Goal: Task Accomplishment & Management: Manage account settings

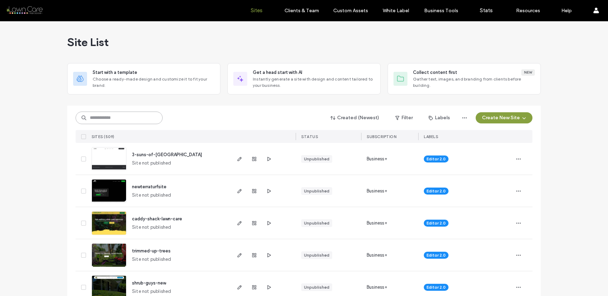
click at [127, 115] on input at bounding box center [119, 117] width 87 height 13
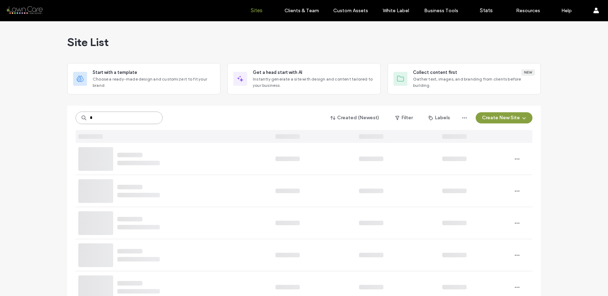
type input "*"
click at [95, 118] on input at bounding box center [119, 117] width 87 height 13
type input "*"
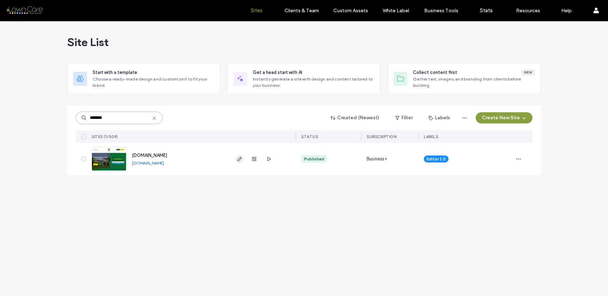
type input "*******"
click at [239, 160] on icon "button" at bounding box center [240, 159] width 6 height 6
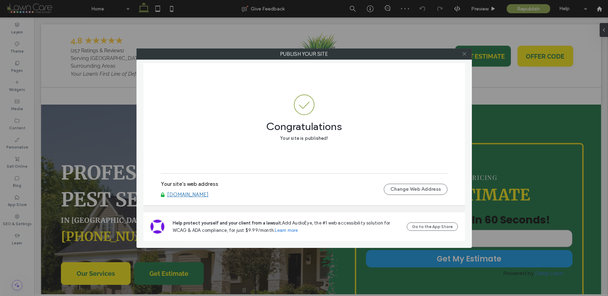
click at [464, 53] on icon at bounding box center [464, 53] width 5 height 5
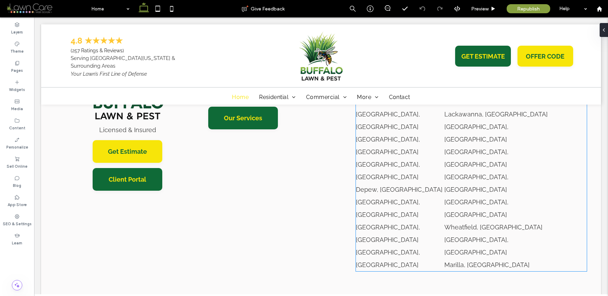
scroll to position [3278, 0]
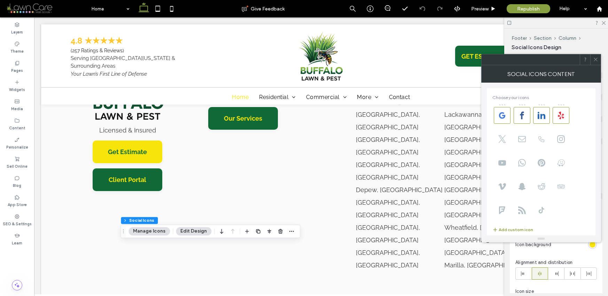
click at [596, 55] on span at bounding box center [595, 59] width 5 height 10
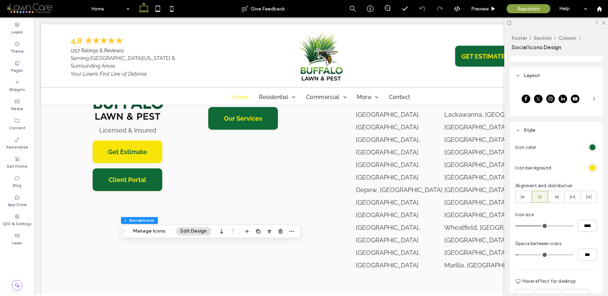
scroll to position [112, 0]
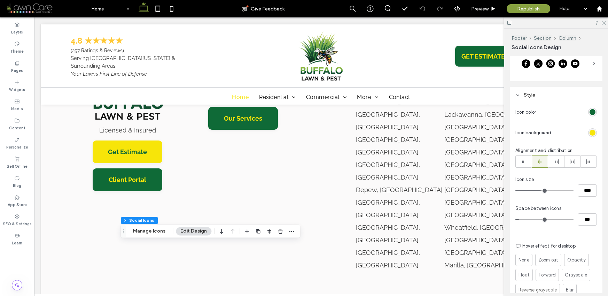
type input "**"
type input "****"
type input "**"
type input "****"
type input "**"
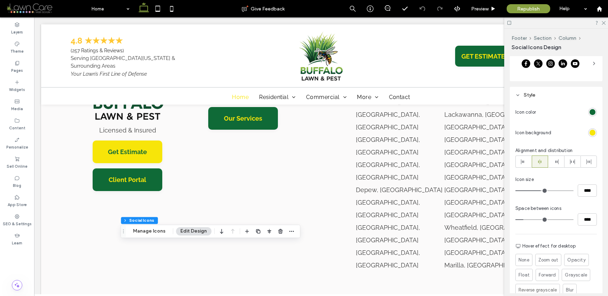
type input "****"
type input "**"
type input "****"
type input "**"
type input "****"
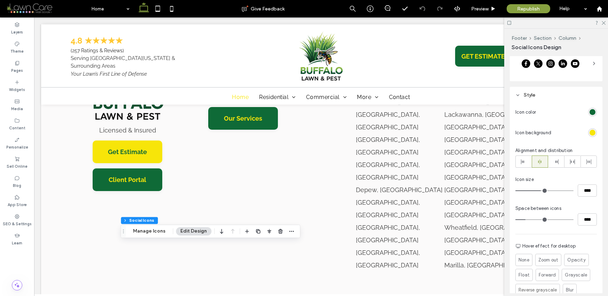
type input "**"
click at [527, 219] on input "range" at bounding box center [545, 219] width 58 height 1
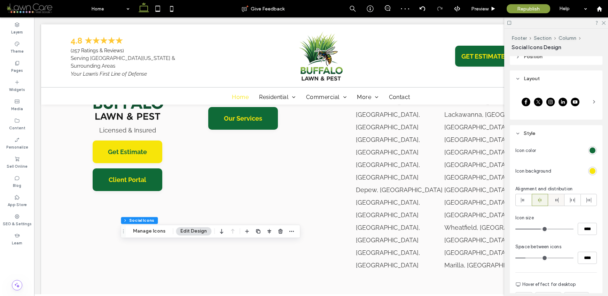
scroll to position [0, 0]
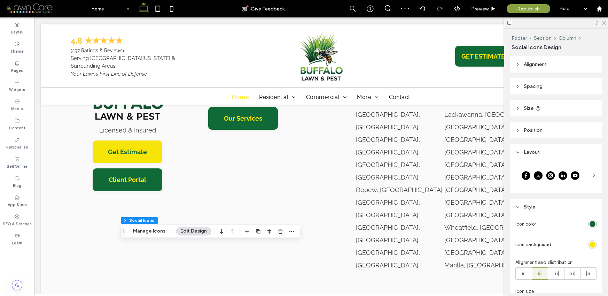
click at [537, 121] on div "Alignment Spacing Set margins and padding 0px 0% 0px 0% * px 0px 10px 0px Clear…" at bounding box center [558, 174] width 97 height 237
click at [537, 128] on span "Position" at bounding box center [533, 130] width 19 height 6
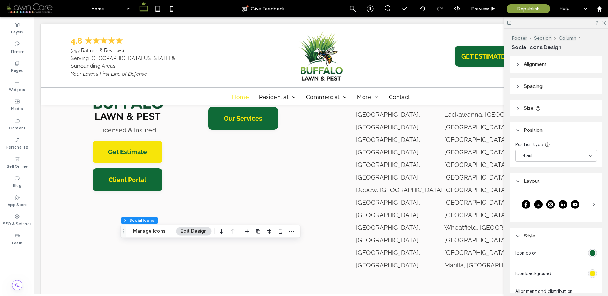
click at [539, 82] on header "Spacing" at bounding box center [556, 86] width 93 height 16
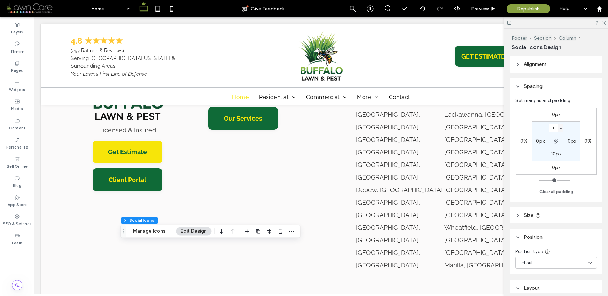
click at [553, 152] on label "10px" at bounding box center [556, 154] width 10 height 6
type input "**"
type input "*"
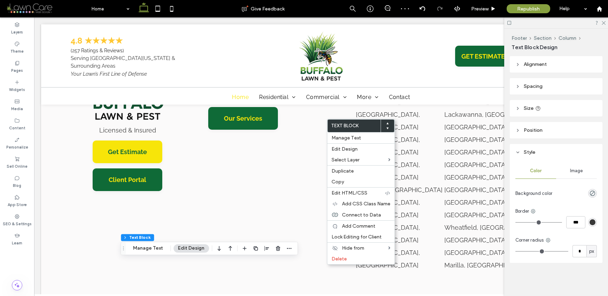
click at [533, 86] on span "Spacing" at bounding box center [533, 86] width 19 height 6
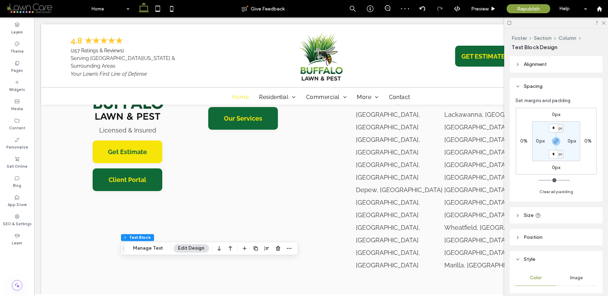
click at [555, 115] on label "0px" at bounding box center [556, 114] width 9 height 6
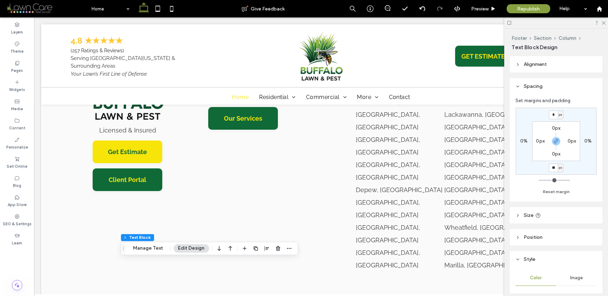
type input "**"
click at [556, 141] on use "button" at bounding box center [556, 141] width 4 height 4
click at [553, 168] on label "10px" at bounding box center [556, 167] width 10 height 6
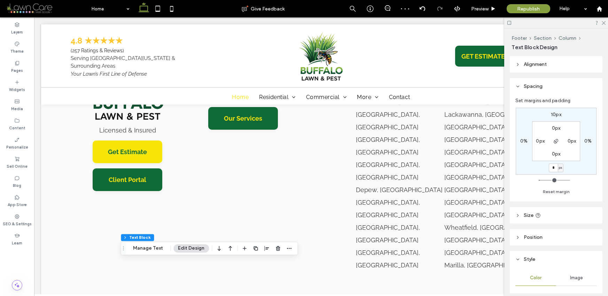
type input "*"
click at [478, 10] on span "Preview" at bounding box center [479, 9] width 17 height 6
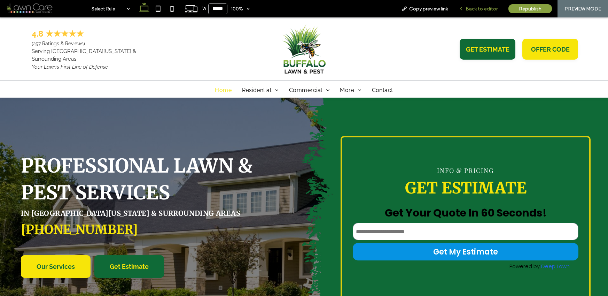
click at [478, 9] on span "Back to editor" at bounding box center [482, 9] width 32 height 6
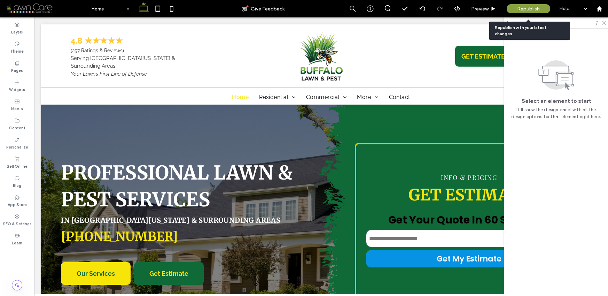
click at [519, 7] on span "Republish" at bounding box center [528, 9] width 23 height 6
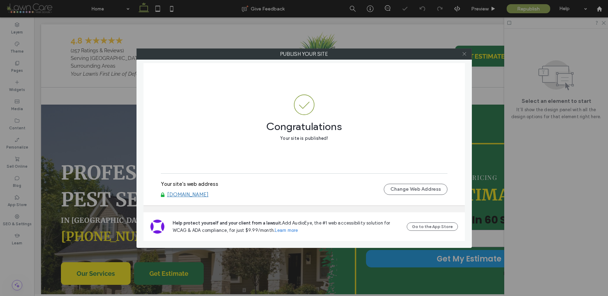
click at [462, 51] on icon at bounding box center [464, 53] width 5 height 5
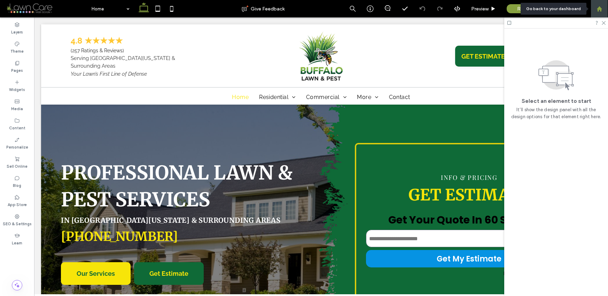
click at [600, 9] on use at bounding box center [599, 8] width 5 height 5
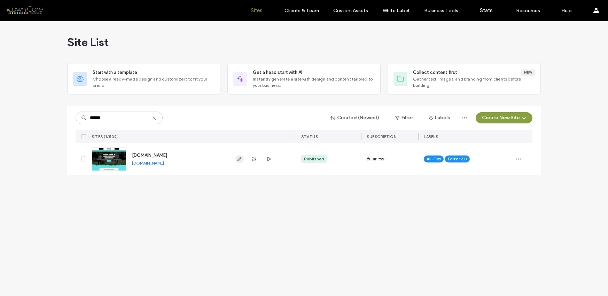
type input "******"
click at [241, 160] on icon "button" at bounding box center [240, 159] width 6 height 6
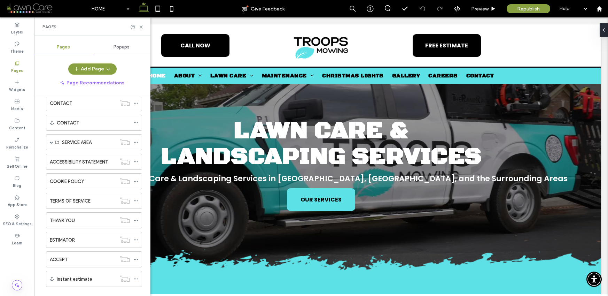
scroll to position [150, 0]
click at [51, 142] on span at bounding box center [51, 142] width 3 height 3
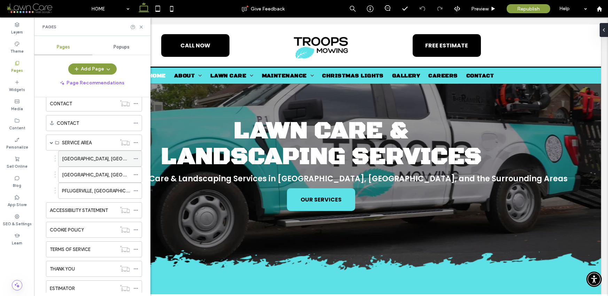
click at [140, 158] on div at bounding box center [137, 158] width 8 height 10
click at [138, 157] on icon at bounding box center [135, 158] width 5 height 5
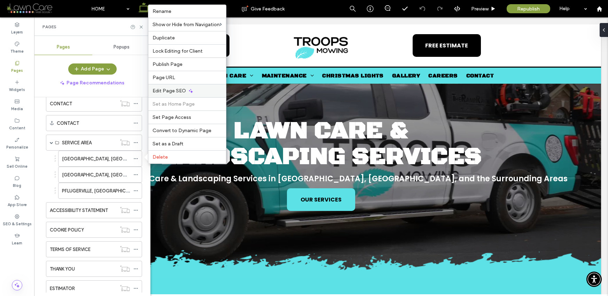
click at [164, 91] on span "Edit Page SEO" at bounding box center [169, 91] width 33 height 6
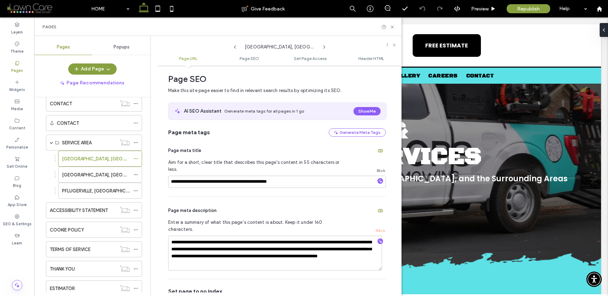
scroll to position [0, 0]
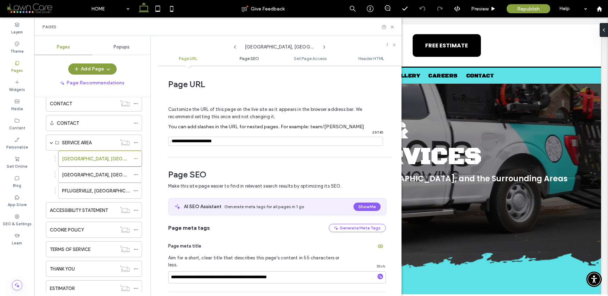
click at [242, 60] on span "Page SEO" at bounding box center [250, 58] width 20 height 5
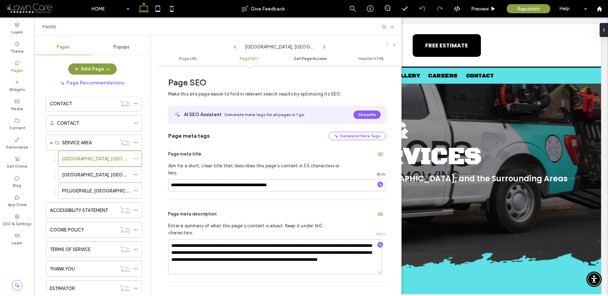
click at [313, 60] on span "Set Page Access" at bounding box center [310, 58] width 33 height 5
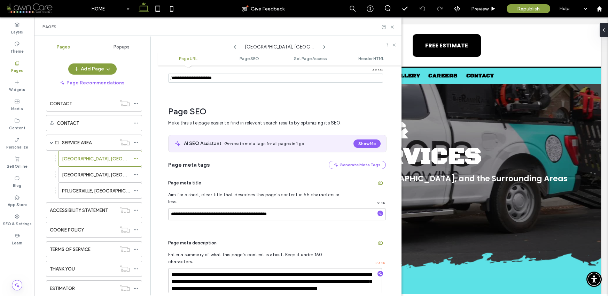
scroll to position [62, 0]
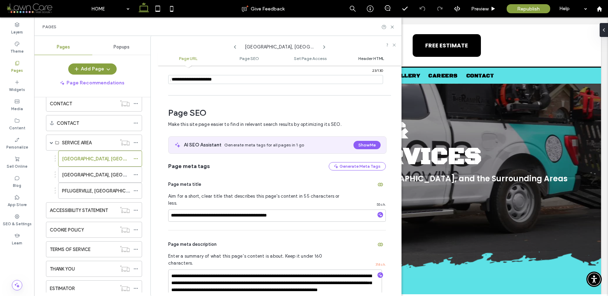
click at [366, 58] on span "Header HTML" at bounding box center [371, 58] width 26 height 5
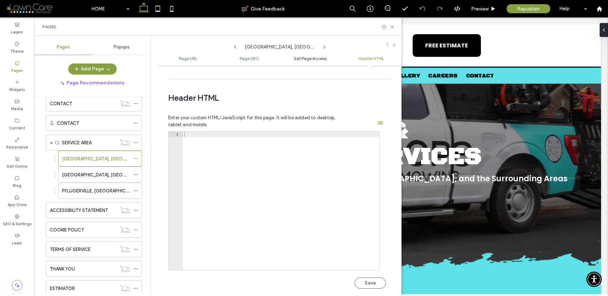
click at [296, 60] on span "Set Page Access" at bounding box center [310, 58] width 33 height 5
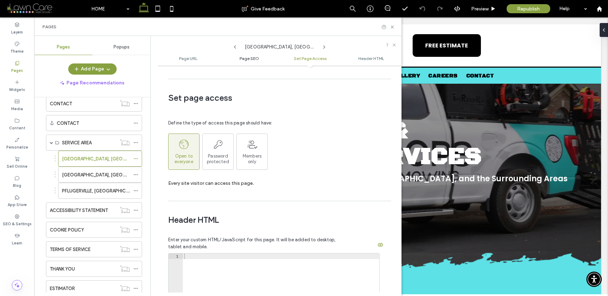
click at [234, 61] on link "Page SEO" at bounding box center [249, 58] width 61 height 5
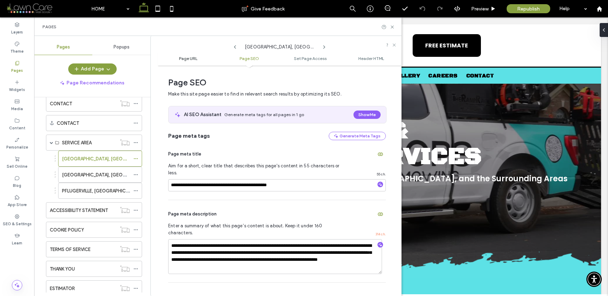
click at [190, 60] on span "Page URL" at bounding box center [188, 58] width 18 height 5
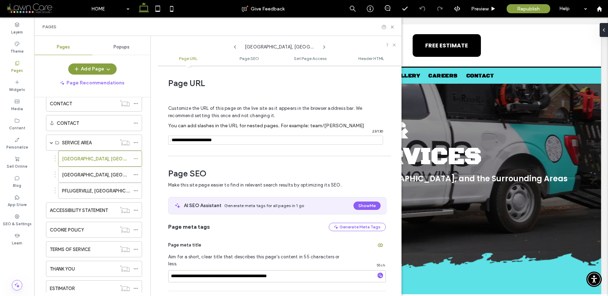
scroll to position [0, 0]
click at [394, 29] on icon at bounding box center [392, 26] width 5 height 5
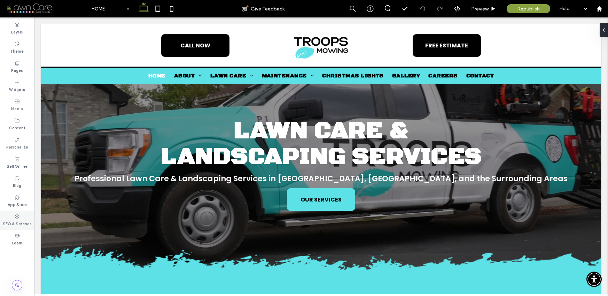
click at [13, 222] on label "SEO & Settings" at bounding box center [17, 223] width 29 height 8
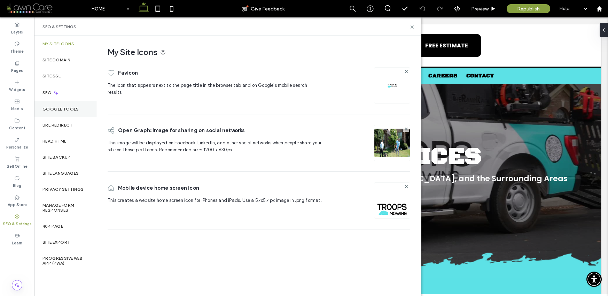
click at [56, 108] on label "Google Tools" at bounding box center [61, 109] width 37 height 5
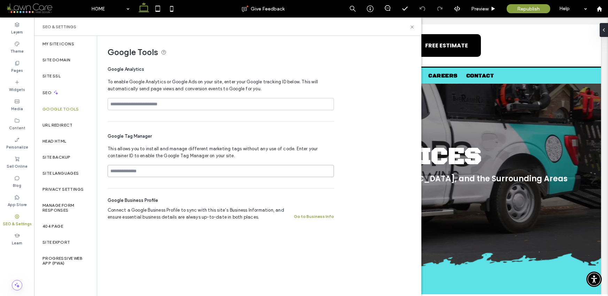
click at [130, 171] on input at bounding box center [221, 171] width 226 height 12
paste input "**********"
type input "**********"
click at [252, 245] on div "**********" at bounding box center [259, 165] width 324 height 259
click at [375, 123] on div "**********" at bounding box center [256, 132] width 318 height 193
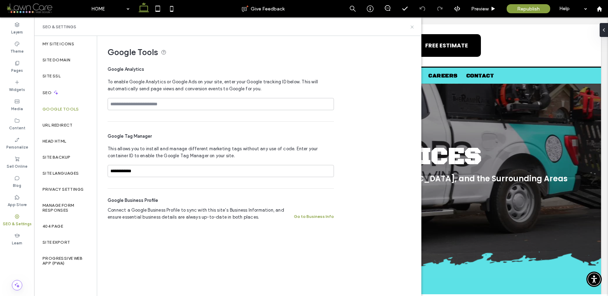
click at [411, 29] on div "SEO & Settings" at bounding box center [228, 27] width 371 height 6
click at [411, 26] on icon at bounding box center [412, 26] width 5 height 5
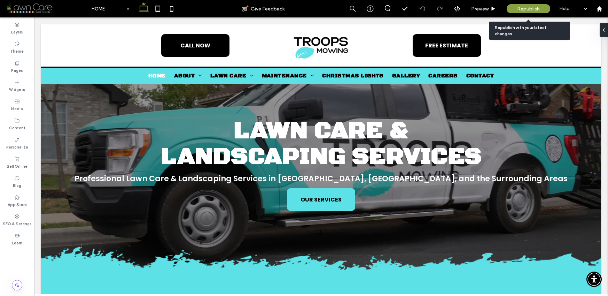
click at [538, 7] on span "Republish" at bounding box center [528, 9] width 23 height 6
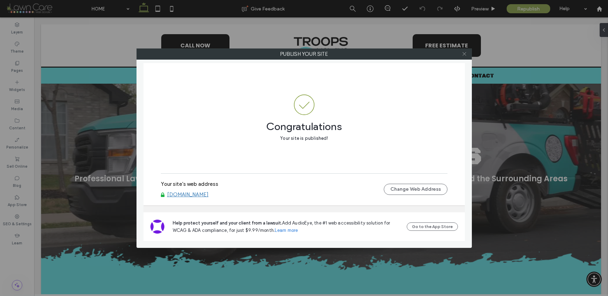
click at [464, 53] on icon at bounding box center [464, 53] width 5 height 5
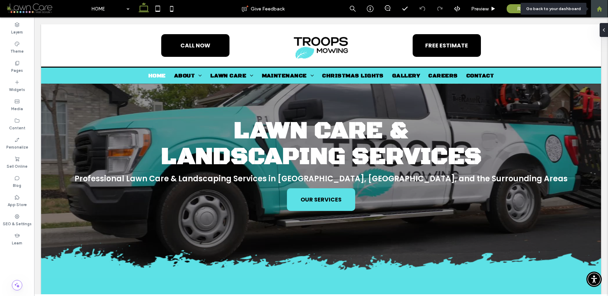
click at [602, 11] on icon at bounding box center [600, 9] width 6 height 6
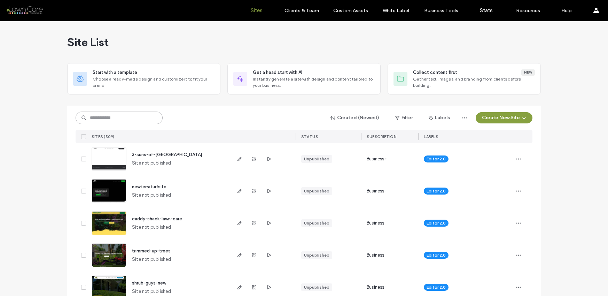
click at [129, 113] on input at bounding box center [119, 117] width 87 height 13
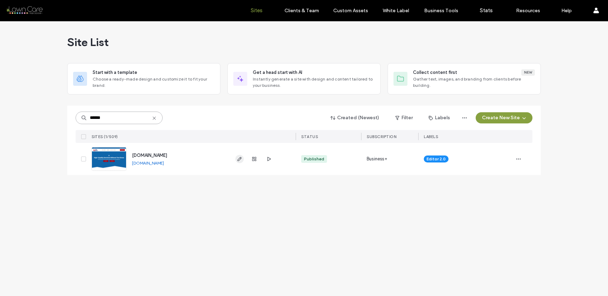
type input "******"
click at [241, 158] on use "button" at bounding box center [240, 159] width 4 height 4
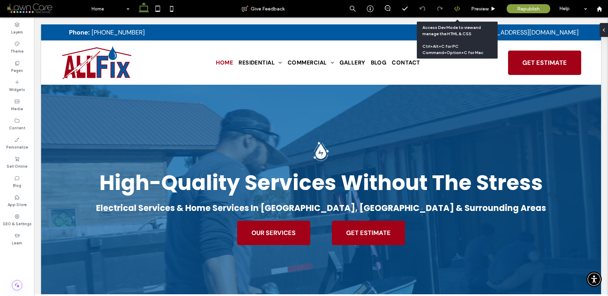
click at [455, 8] on use at bounding box center [457, 9] width 6 height 6
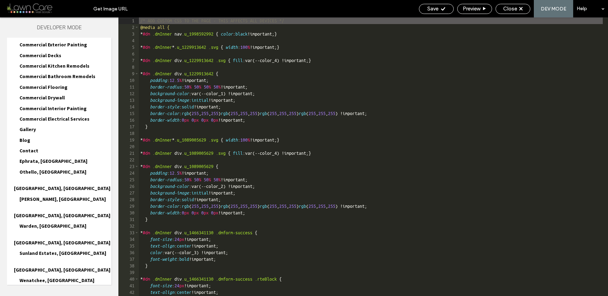
scroll to position [321, 0]
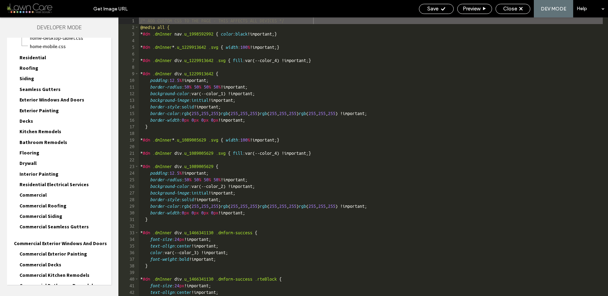
scroll to position [0, 0]
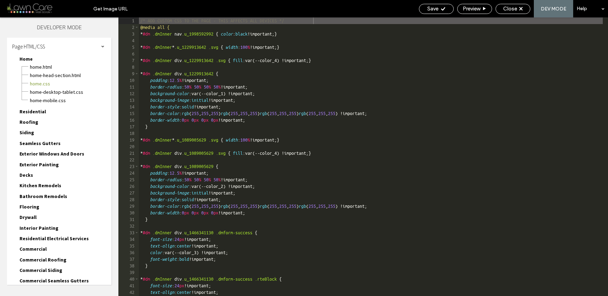
click at [101, 46] on div "Page HTML/CSS" at bounding box center [59, 46] width 105 height 17
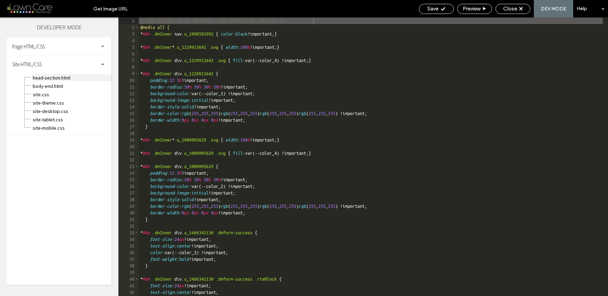
click at [57, 80] on span "head-section.html" at bounding box center [71, 77] width 79 height 7
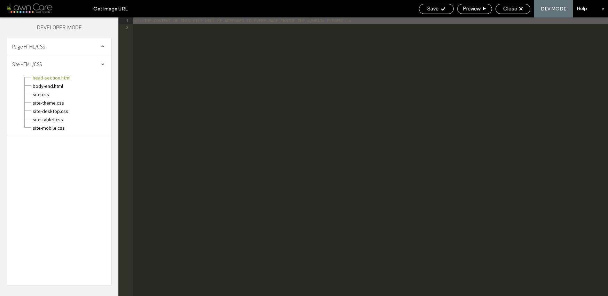
click at [149, 26] on div "<!--THE CONTENT OF THIS FILE WILL BE APPENDED TO EVERY PAGE INSIDE THE </HEAD> …" at bounding box center [370, 163] width 475 height 292
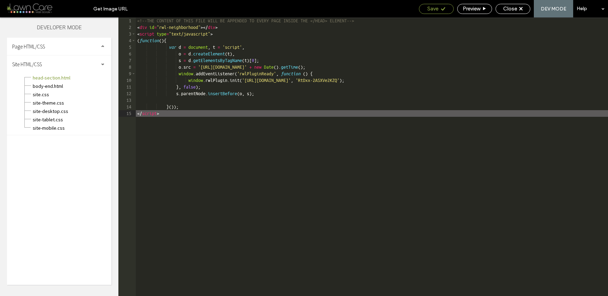
click at [431, 6] on span "Save" at bounding box center [432, 9] width 11 height 6
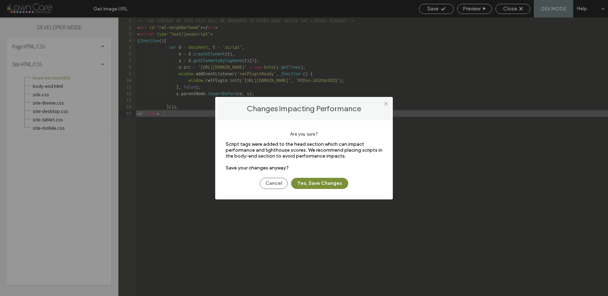
click at [331, 179] on button "Yes, Save Changes" at bounding box center [319, 183] width 57 height 11
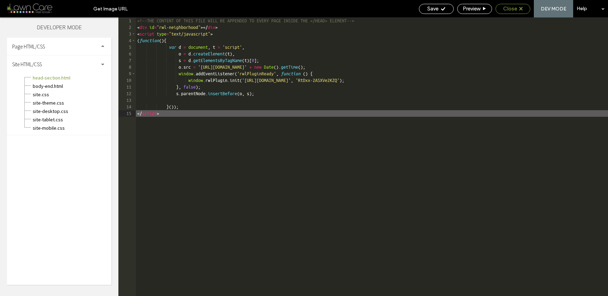
click at [506, 8] on span "Close" at bounding box center [510, 9] width 14 height 6
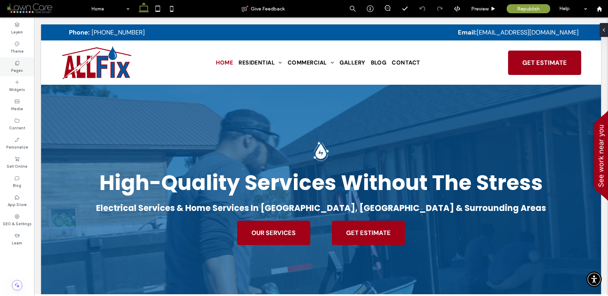
click at [13, 63] on div "Pages" at bounding box center [17, 66] width 34 height 19
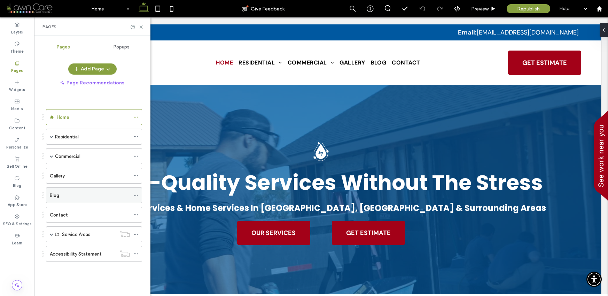
click at [68, 196] on div "Blog" at bounding box center [90, 195] width 80 height 7
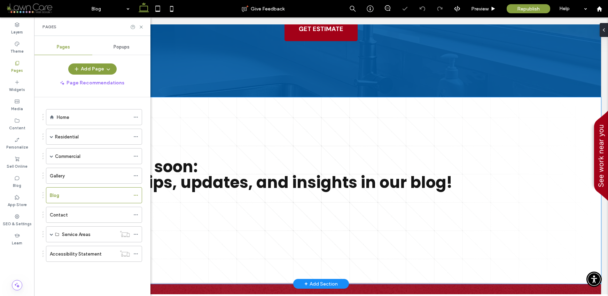
scroll to position [172, 0]
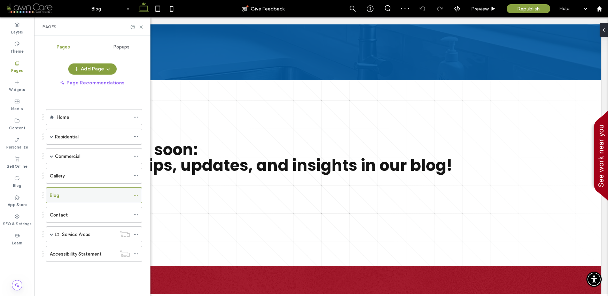
click at [134, 195] on icon at bounding box center [135, 195] width 5 height 5
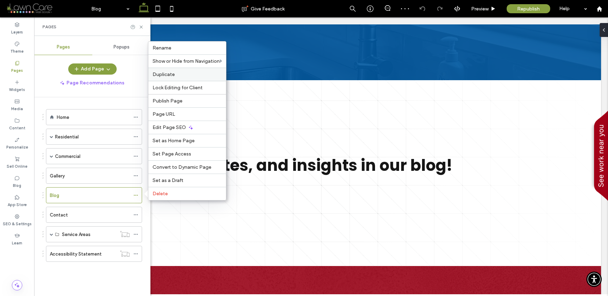
click at [162, 79] on div "Duplicate" at bounding box center [187, 74] width 78 height 13
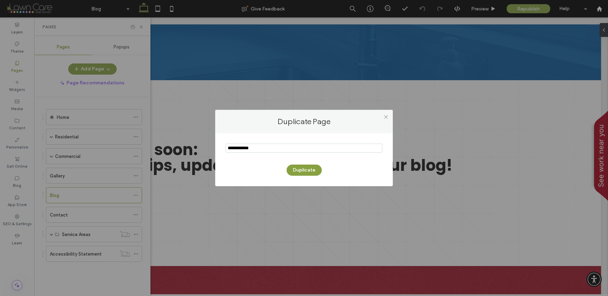
drag, startPoint x: 271, startPoint y: 147, endPoint x: 213, endPoint y: 146, distance: 58.9
click at [213, 146] on div "Duplicate Page Duplicate" at bounding box center [304, 148] width 608 height 296
type input "**********"
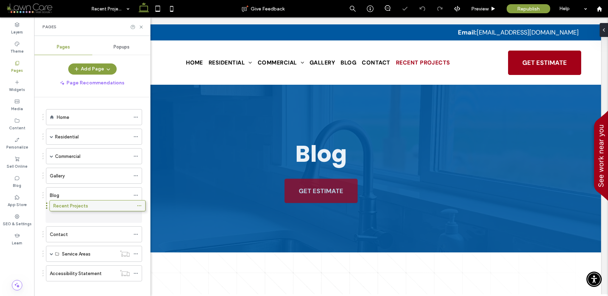
drag, startPoint x: 75, startPoint y: 272, endPoint x: 79, endPoint y: 209, distance: 63.2
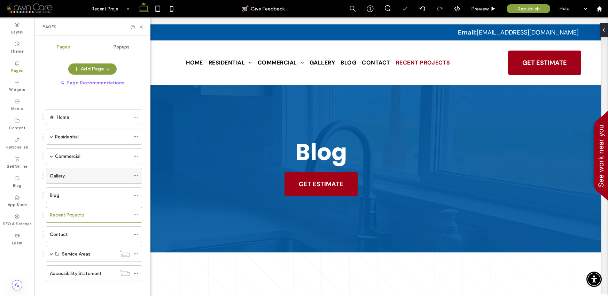
click at [75, 175] on div "Gallery" at bounding box center [90, 175] width 80 height 7
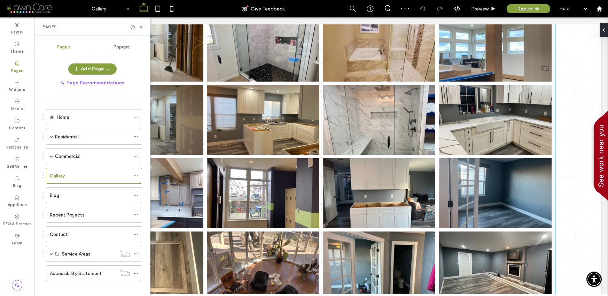
scroll to position [352, 0]
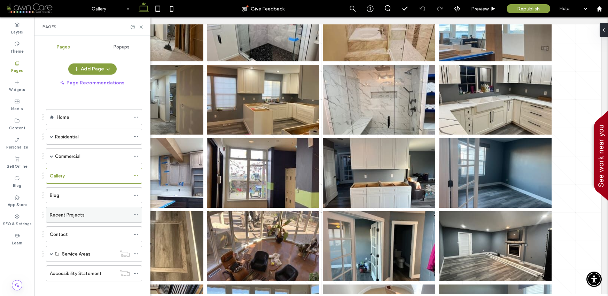
click at [73, 213] on label "Recent Projects" at bounding box center [67, 215] width 35 height 12
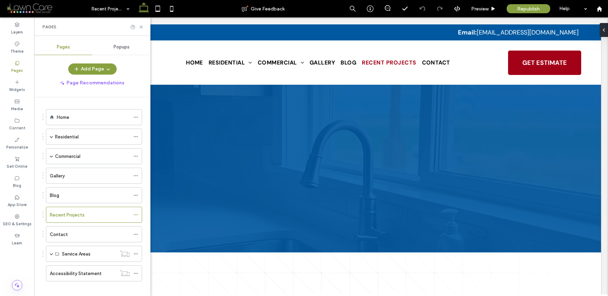
scroll to position [0, 0]
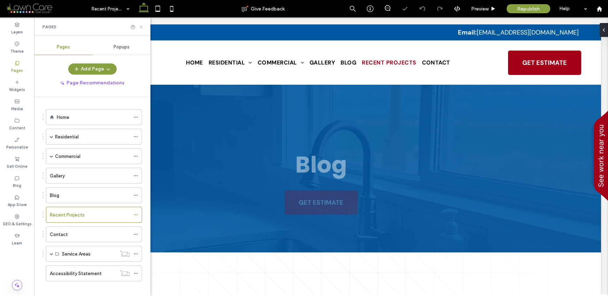
click at [141, 27] on use at bounding box center [141, 26] width 3 height 3
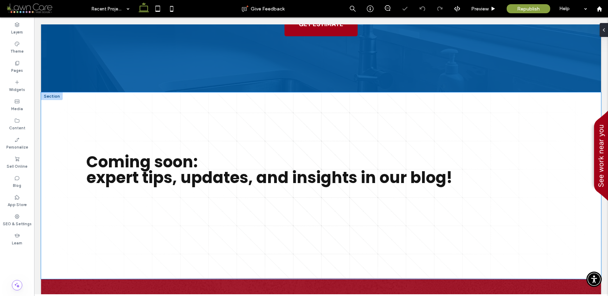
scroll to position [162, 0]
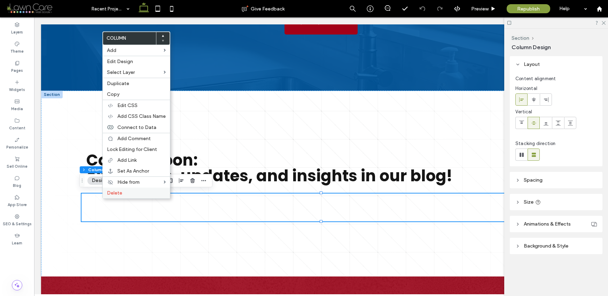
click at [106, 191] on div "Delete" at bounding box center [136, 192] width 67 height 11
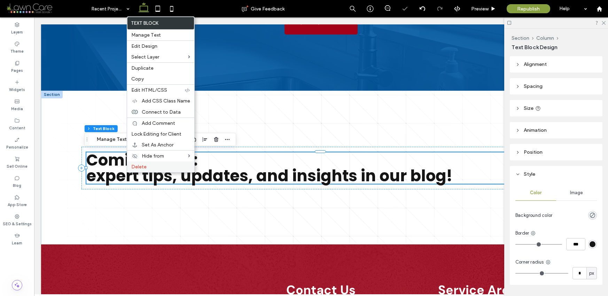
click at [134, 165] on span "Delete" at bounding box center [138, 167] width 15 height 6
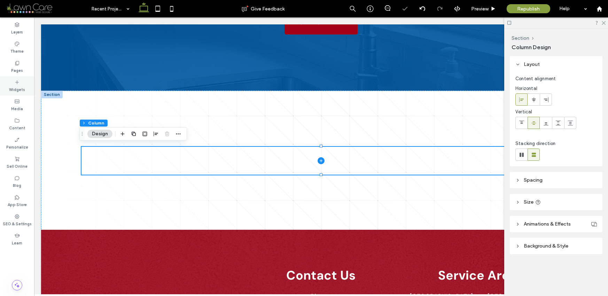
click at [18, 82] on icon at bounding box center [17, 82] width 6 height 6
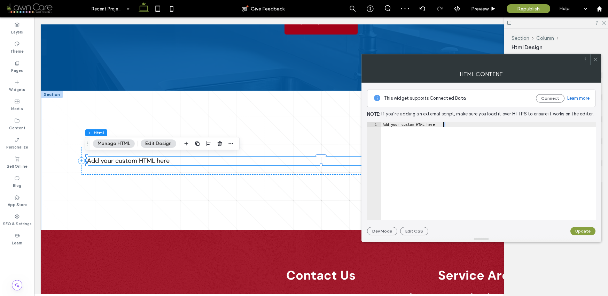
scroll to position [0, 0]
drag, startPoint x: 449, startPoint y: 124, endPoint x: 363, endPoint y: 123, distance: 86.1
click at [363, 123] on div "This widget supports Connected Data Connect Learn more Note: If you’re adding a…" at bounding box center [482, 159] width 240 height 153
click at [575, 229] on button "Update" at bounding box center [583, 231] width 25 height 8
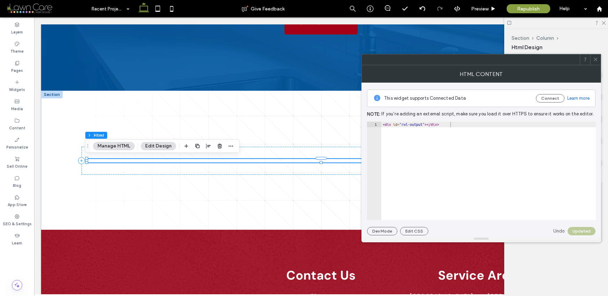
click at [594, 59] on icon at bounding box center [595, 59] width 5 height 5
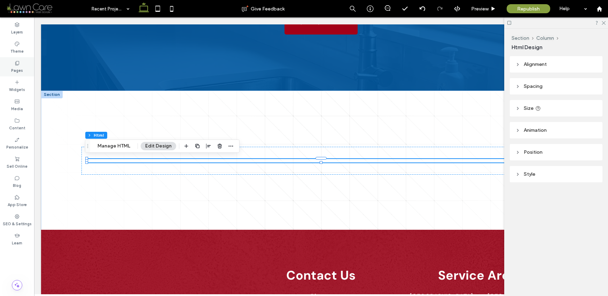
click at [20, 66] on label "Pages" at bounding box center [17, 70] width 12 height 8
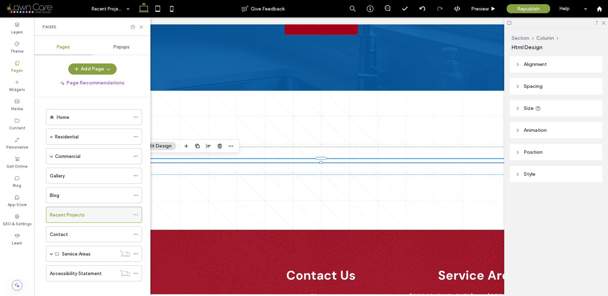
click at [75, 214] on label "Recent Projects" at bounding box center [67, 215] width 35 height 12
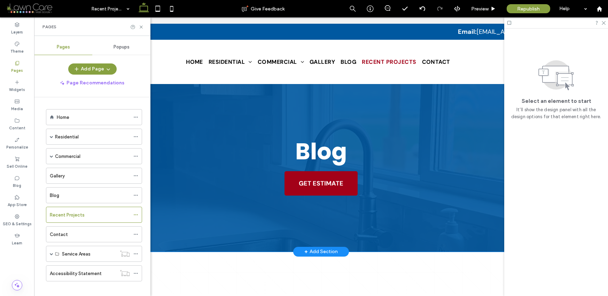
scroll to position [0, 0]
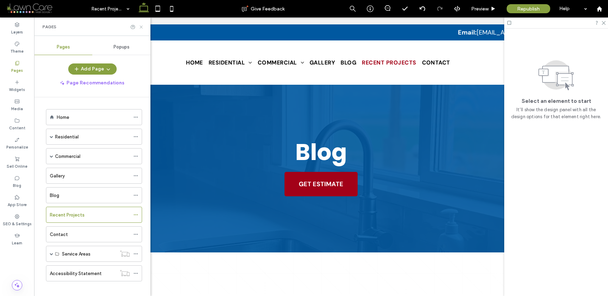
click at [141, 24] on icon at bounding box center [141, 26] width 5 height 5
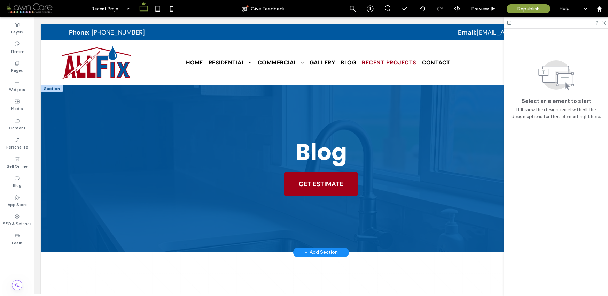
click at [320, 149] on span "Blog" at bounding box center [321, 152] width 52 height 32
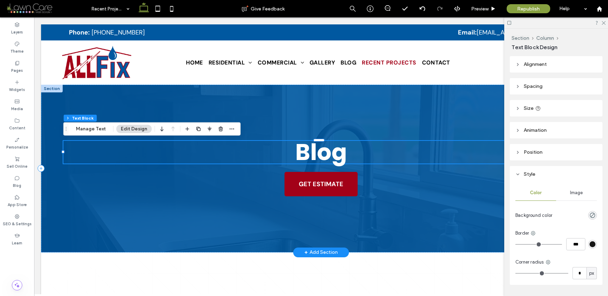
click at [320, 149] on span "Blog" at bounding box center [321, 152] width 52 height 32
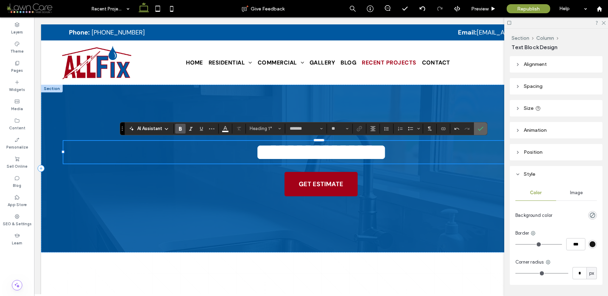
click at [477, 127] on label "Confirm" at bounding box center [481, 128] width 10 height 13
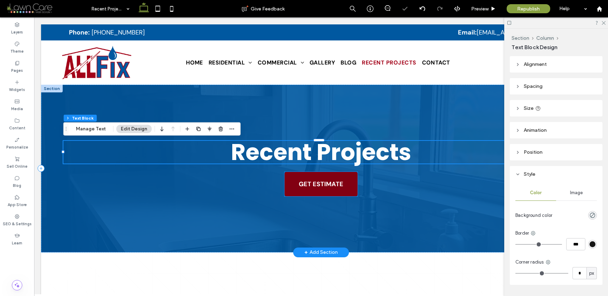
click at [308, 181] on span "GET ESTIMATE" at bounding box center [321, 183] width 45 height 15
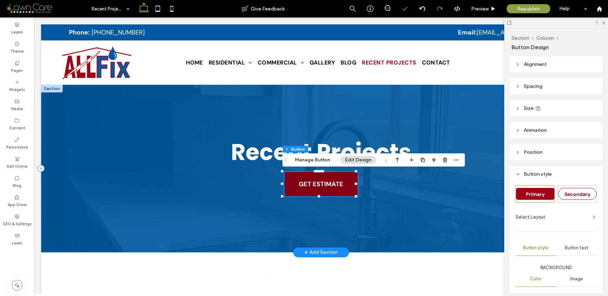
click at [316, 192] on link "GET ESTIMATE" at bounding box center [321, 184] width 73 height 24
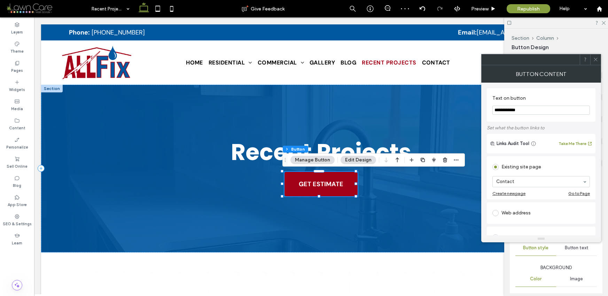
click at [594, 57] on icon at bounding box center [595, 59] width 5 height 5
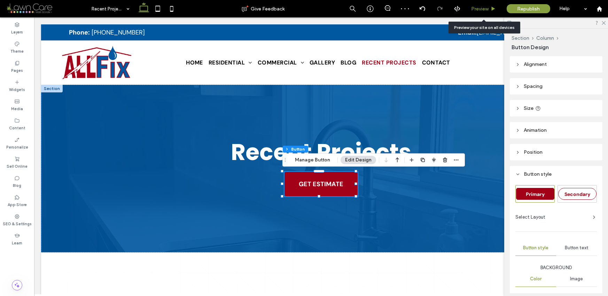
click at [481, 6] on span "Preview" at bounding box center [479, 9] width 17 height 6
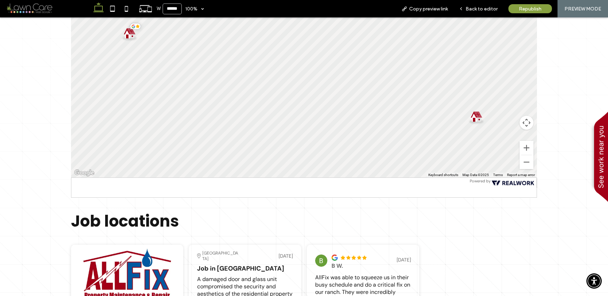
scroll to position [346, 0]
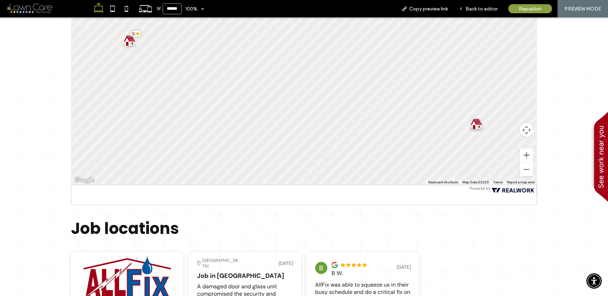
click at [468, 118] on area "View details of job at Moses Lake" at bounding box center [468, 118] width 0 height 0
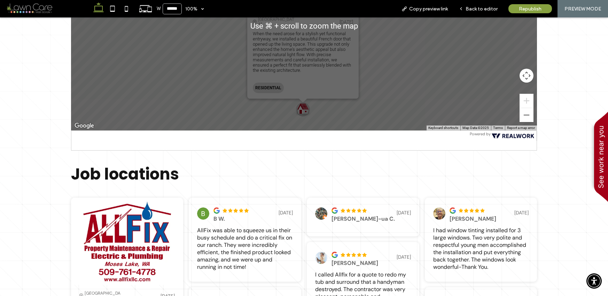
scroll to position [277, 0]
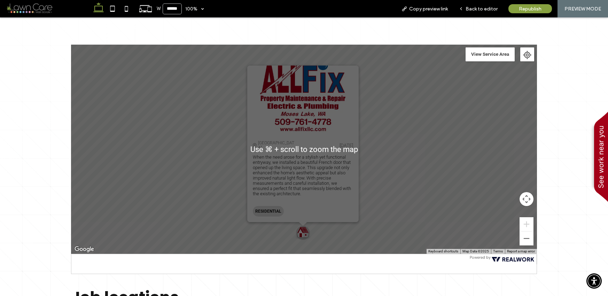
click at [308, 155] on div "When the need arose for a stylish yet functional entryway, we installed a beaut…" at bounding box center [303, 173] width 100 height 46
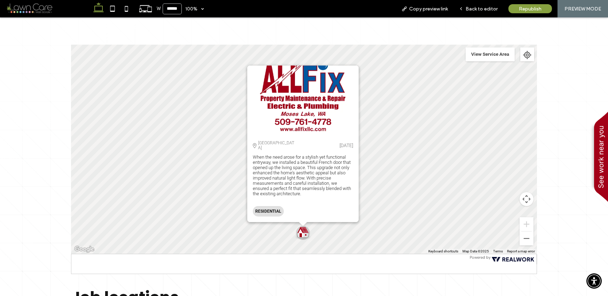
click at [300, 174] on div "When the need arose for a stylish yet functional entryway, we installed a beaut…" at bounding box center [303, 173] width 100 height 46
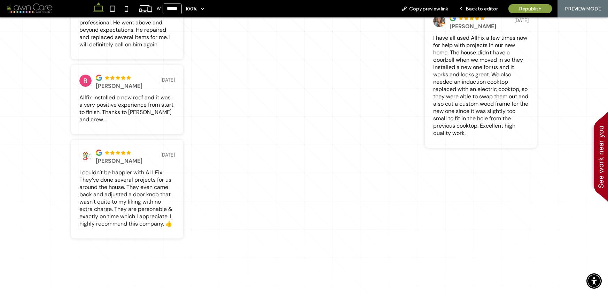
scroll to position [998, 0]
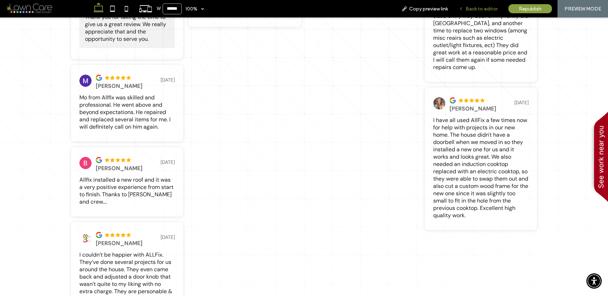
click at [474, 6] on span "Back to editor" at bounding box center [482, 9] width 32 height 6
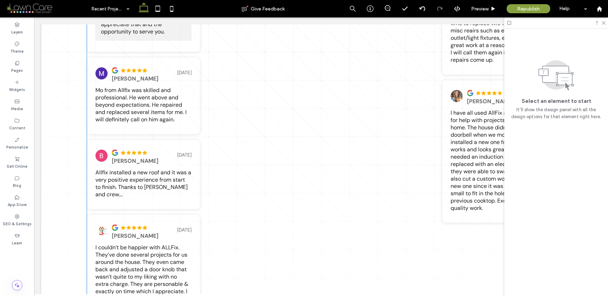
scroll to position [988, 0]
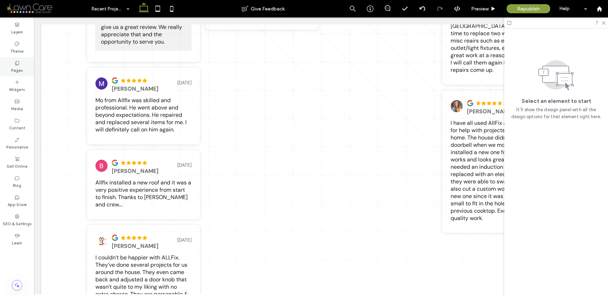
click at [11, 62] on div "Pages" at bounding box center [17, 66] width 34 height 19
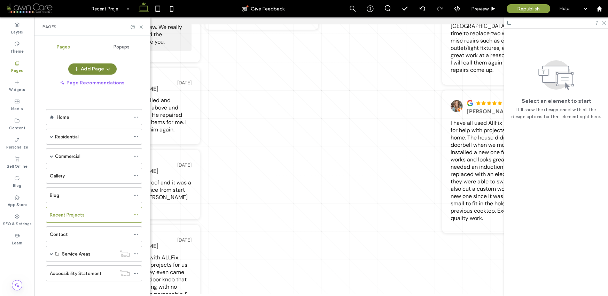
click at [72, 63] on button "Add Page" at bounding box center [92, 68] width 48 height 11
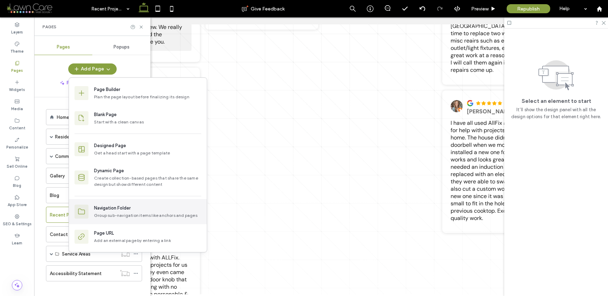
click at [99, 214] on div "Group sub-navigation items like anchors and pages" at bounding box center [147, 215] width 107 height 6
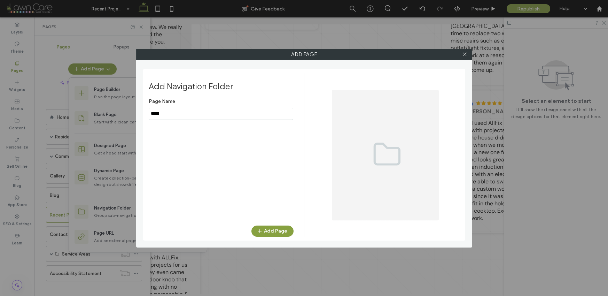
type input "*****"
click at [260, 228] on icon "button" at bounding box center [260, 231] width 6 height 6
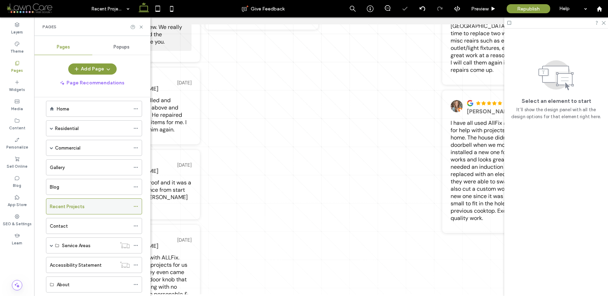
scroll to position [26, 0]
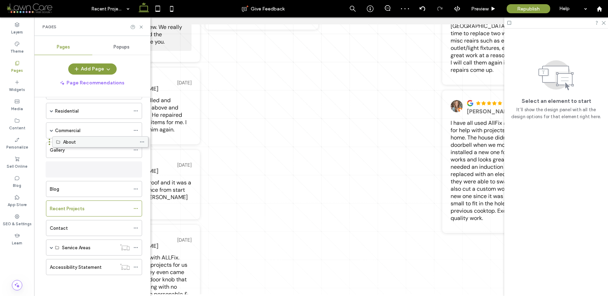
drag, startPoint x: 67, startPoint y: 253, endPoint x: 70, endPoint y: 147, distance: 106.0
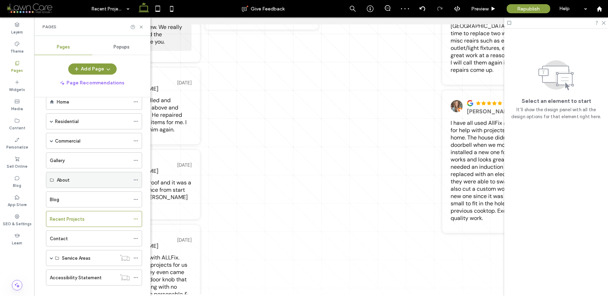
scroll to position [15, 0]
drag, startPoint x: 57, startPoint y: 181, endPoint x: 57, endPoint y: 162, distance: 18.5
drag, startPoint x: 61, startPoint y: 178, endPoint x: 74, endPoint y: 174, distance: 13.0
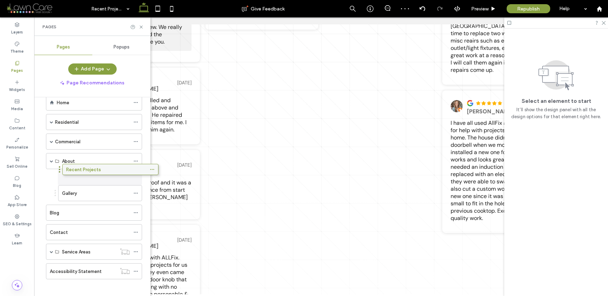
drag, startPoint x: 61, startPoint y: 217, endPoint x: 77, endPoint y: 173, distance: 47.2
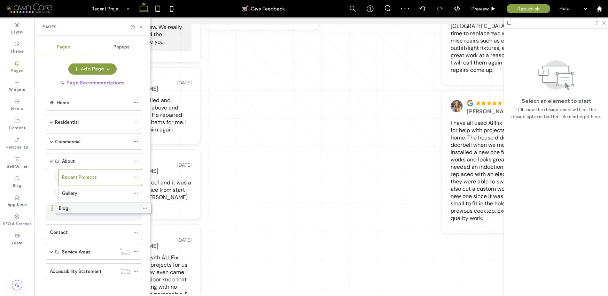
scroll to position [0, 0]
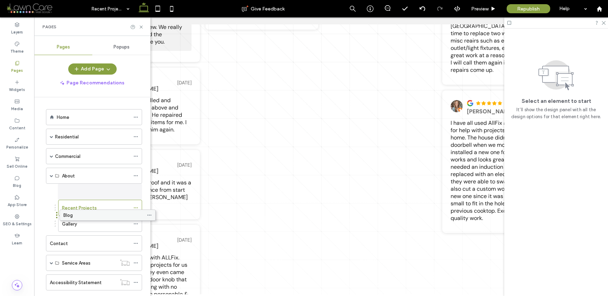
drag, startPoint x: 61, startPoint y: 210, endPoint x: 74, endPoint y: 215, distance: 14.4
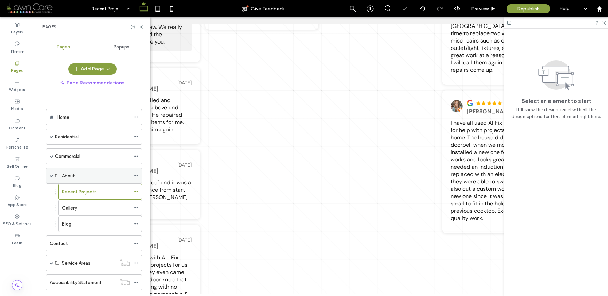
click at [48, 175] on div "About" at bounding box center [94, 176] width 96 height 16
click at [49, 176] on div "About" at bounding box center [94, 176] width 96 height 16
click at [51, 176] on span at bounding box center [51, 175] width 3 height 3
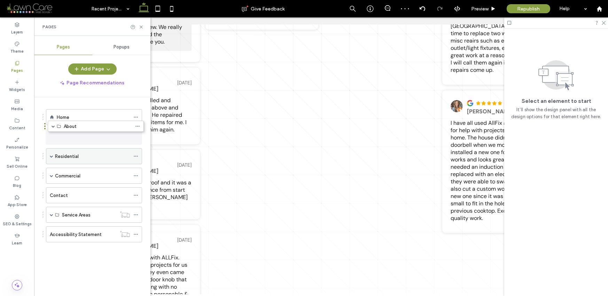
drag, startPoint x: 64, startPoint y: 175, endPoint x: 66, endPoint y: 131, distance: 44.3
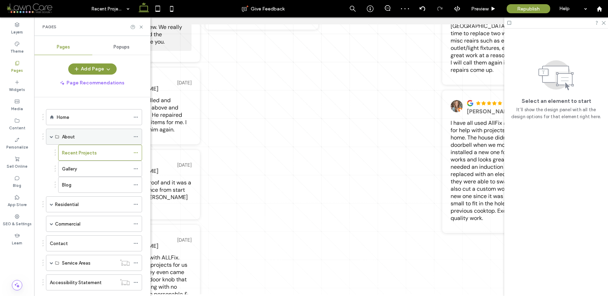
click at [53, 139] on span at bounding box center [51, 136] width 3 height 15
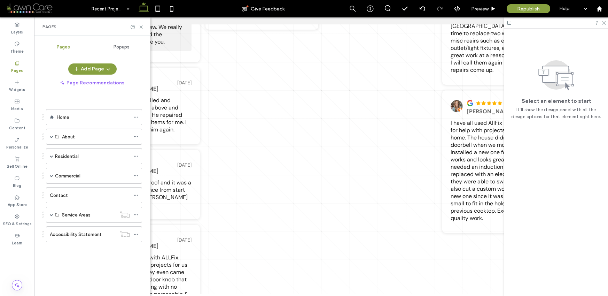
click at [139, 23] on div "Pages" at bounding box center [92, 26] width 116 height 18
click at [142, 26] on icon at bounding box center [141, 26] width 5 height 5
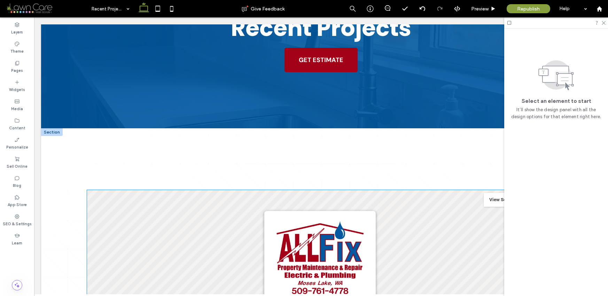
scroll to position [122, 0]
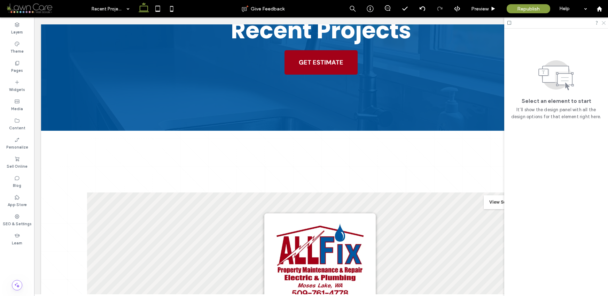
click at [602, 23] on icon at bounding box center [603, 22] width 5 height 5
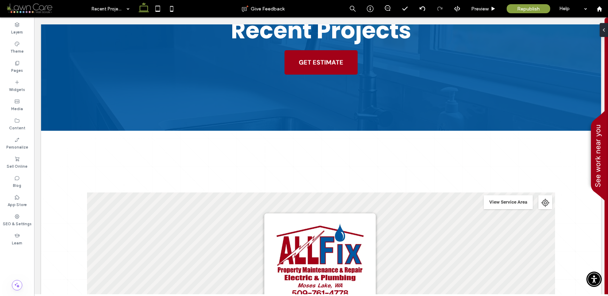
click at [599, 144] on div "See work near you" at bounding box center [598, 155] width 14 height 63
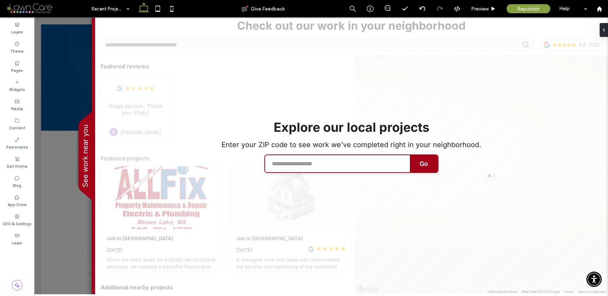
click at [84, 148] on span "See work near you" at bounding box center [85, 155] width 8 height 63
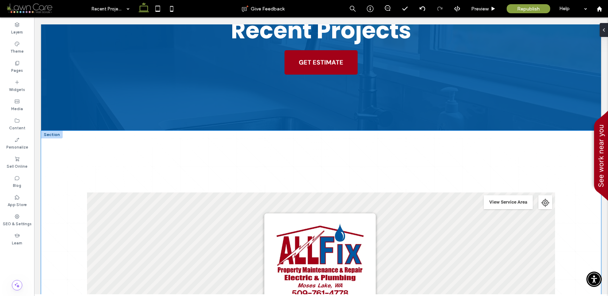
scroll to position [0, 0]
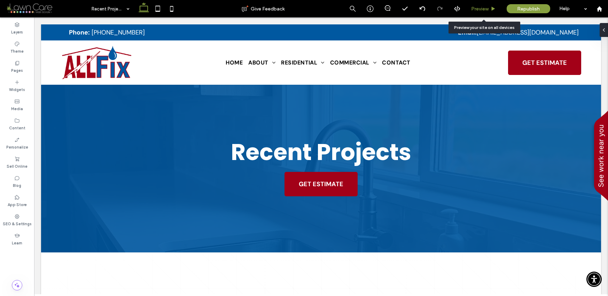
click at [480, 7] on span "Preview" at bounding box center [479, 9] width 17 height 6
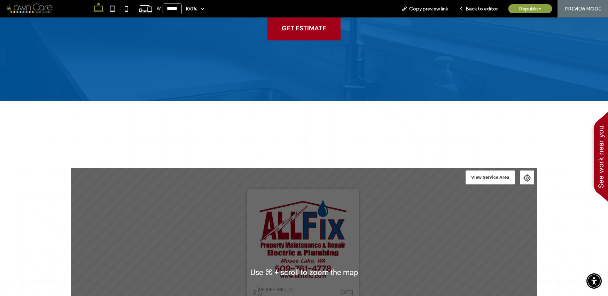
scroll to position [286, 0]
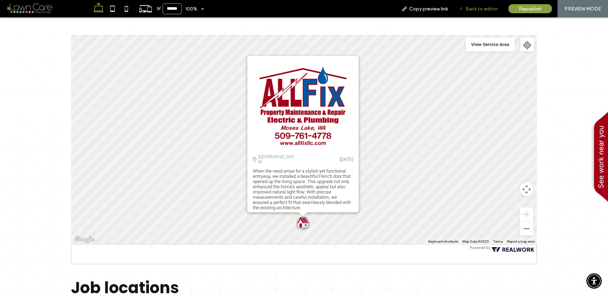
click at [479, 9] on span "Back to editor" at bounding box center [482, 9] width 32 height 6
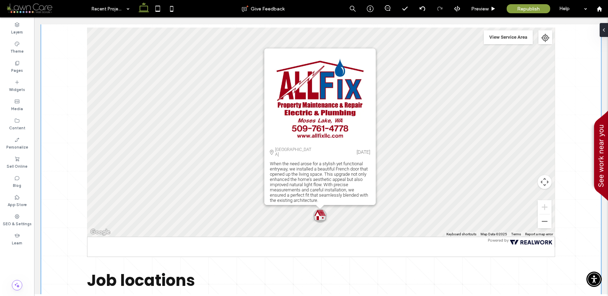
scroll to position [276, 0]
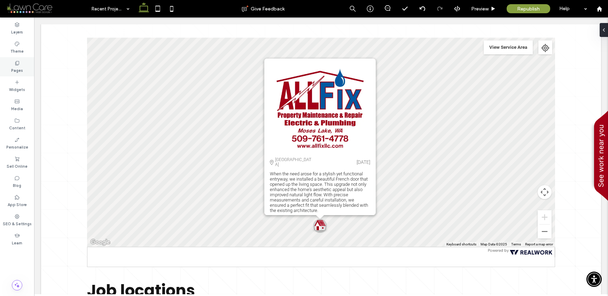
click at [15, 67] on label "Pages" at bounding box center [17, 70] width 12 height 8
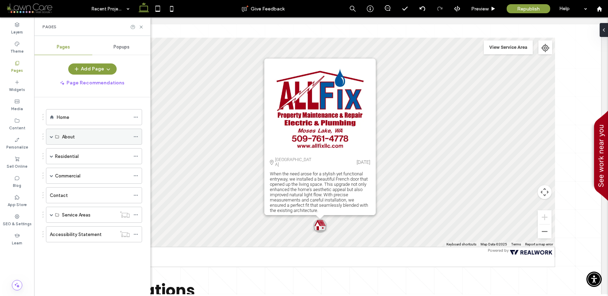
click at [51, 134] on span at bounding box center [51, 136] width 3 height 15
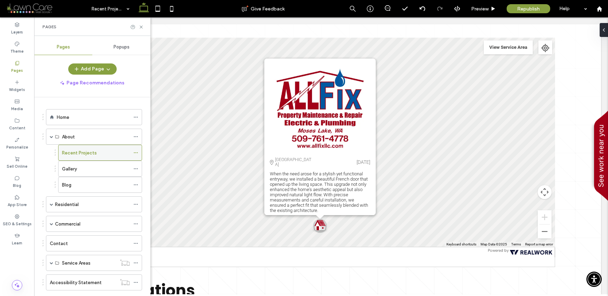
click at [135, 153] on icon at bounding box center [135, 152] width 5 height 5
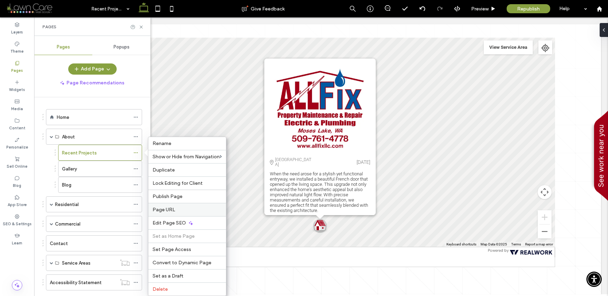
click at [163, 211] on span "Page URL" at bounding box center [164, 210] width 23 height 6
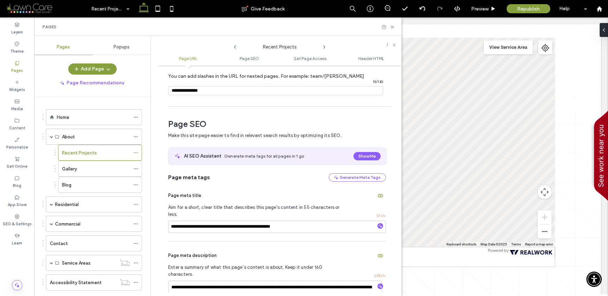
scroll to position [56, 0]
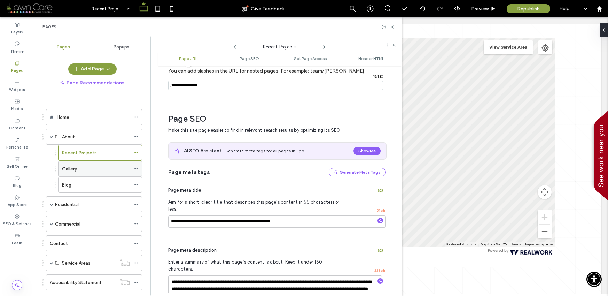
click at [135, 167] on icon at bounding box center [135, 168] width 5 height 5
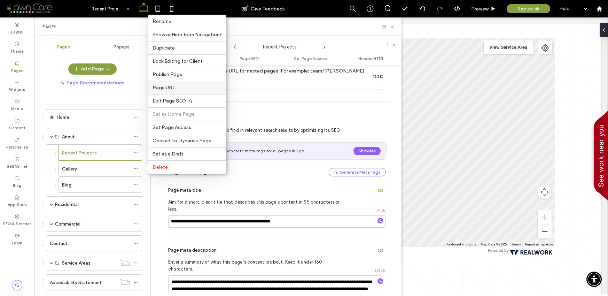
click at [156, 88] on span "Page URL" at bounding box center [164, 88] width 23 height 6
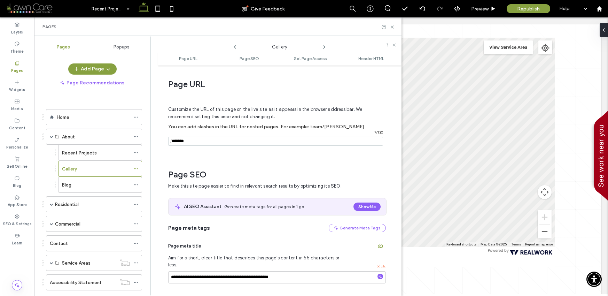
scroll to position [3, 0]
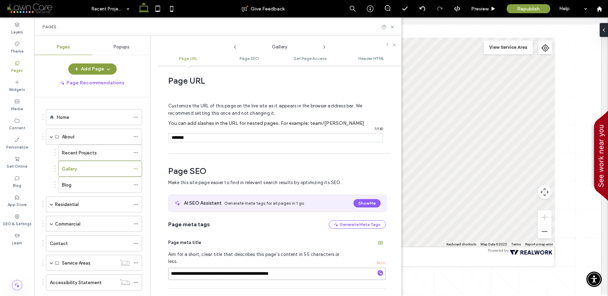
drag, startPoint x: 306, startPoint y: 270, endPoint x: 163, endPoint y: 268, distance: 143.2
click at [163, 268] on div "**********" at bounding box center [280, 180] width 244 height 223
click at [138, 151] on icon at bounding box center [135, 152] width 5 height 5
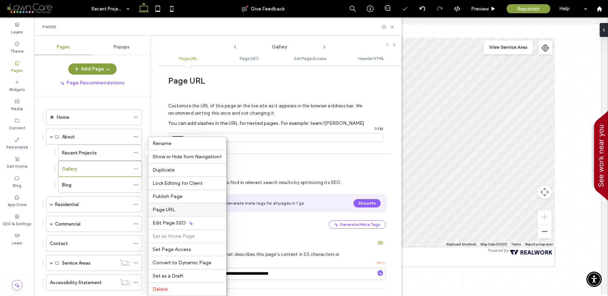
click at [166, 210] on span "Page URL" at bounding box center [164, 210] width 23 height 6
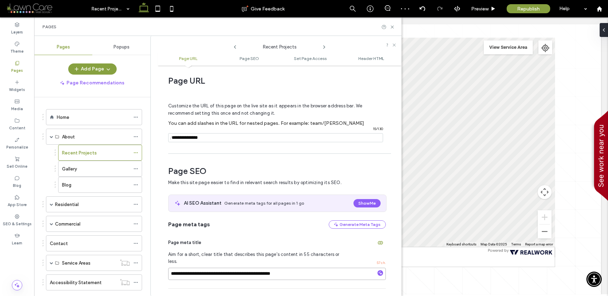
drag, startPoint x: 255, startPoint y: 266, endPoint x: 171, endPoint y: 267, distance: 84.0
click at [160, 265] on div "**********" at bounding box center [280, 180] width 244 height 223
paste input
drag, startPoint x: 186, startPoint y: 267, endPoint x: 182, endPoint y: 265, distance: 4.4
click at [176, 268] on input "**********" at bounding box center [277, 274] width 218 height 12
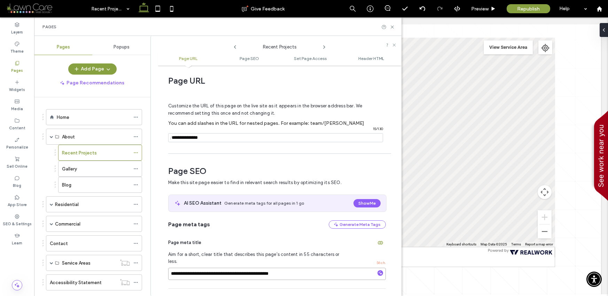
drag, startPoint x: 202, startPoint y: 268, endPoint x: 187, endPoint y: 266, distance: 14.4
click at [187, 268] on input "**********" at bounding box center [277, 274] width 218 height 12
click at [172, 268] on input "**********" at bounding box center [277, 274] width 218 height 12
click at [201, 268] on input "**********" at bounding box center [277, 274] width 218 height 12
type input "**********"
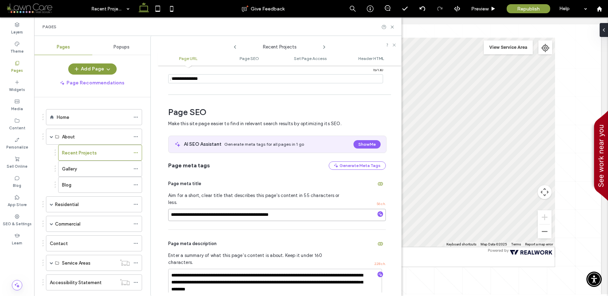
scroll to position [78, 0]
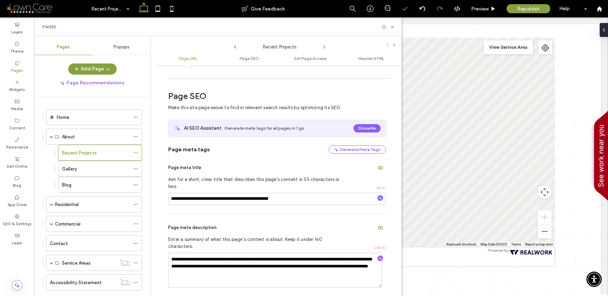
click at [230, 214] on div "**********" at bounding box center [277, 255] width 218 height 82
click at [138, 168] on icon at bounding box center [135, 168] width 5 height 5
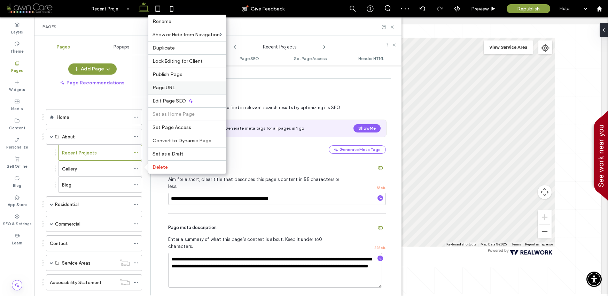
click at [163, 84] on div "Page URL" at bounding box center [187, 87] width 78 height 13
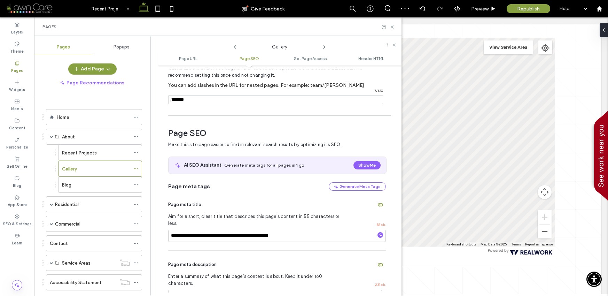
scroll to position [131, 0]
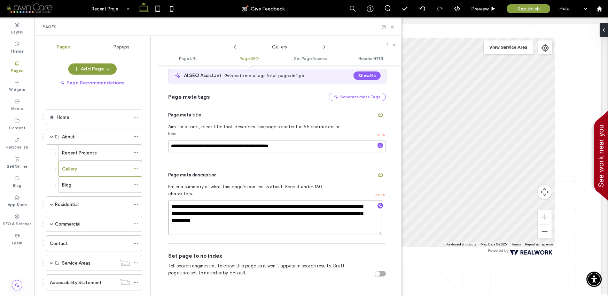
drag, startPoint x: 312, startPoint y: 207, endPoint x: 151, endPoint y: 185, distance: 162.1
click at [151, 185] on div "**********" at bounding box center [276, 166] width 251 height 260
click at [134, 150] on icon at bounding box center [135, 152] width 5 height 5
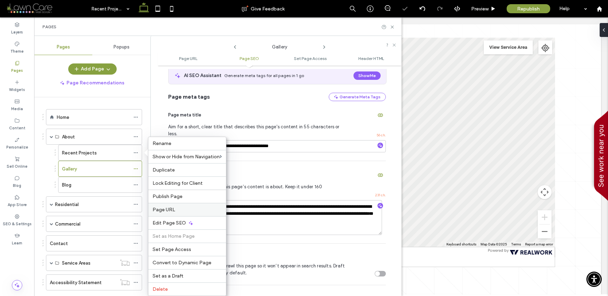
click at [165, 205] on div "Page URL" at bounding box center [187, 209] width 78 height 13
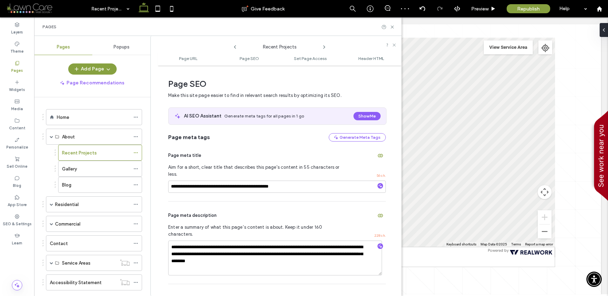
scroll to position [107, 0]
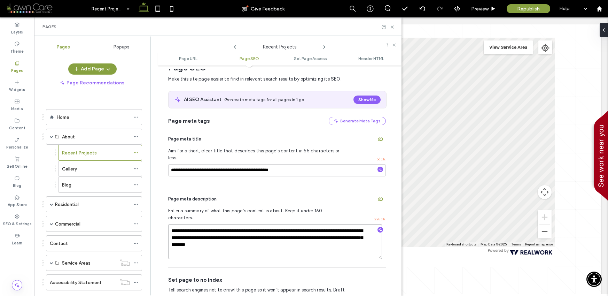
drag, startPoint x: 281, startPoint y: 232, endPoint x: 183, endPoint y: 211, distance: 100.6
click at [178, 208] on div "**********" at bounding box center [277, 226] width 218 height 82
paste textarea "***"
drag, startPoint x: 225, startPoint y: 217, endPoint x: 214, endPoint y: 217, distance: 11.1
click at [214, 224] on textarea "**********" at bounding box center [275, 241] width 214 height 35
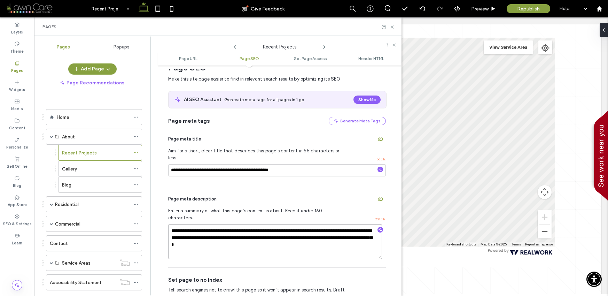
click at [211, 224] on textarea "**********" at bounding box center [275, 241] width 214 height 35
type textarea "**********"
drag, startPoint x: 241, startPoint y: 217, endPoint x: 256, endPoint y: 217, distance: 15.0
click at [256, 224] on textarea "**********" at bounding box center [275, 241] width 214 height 35
click at [315, 230] on textarea "**********" at bounding box center [275, 241] width 214 height 35
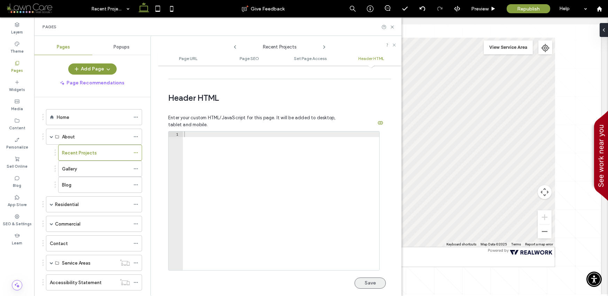
click at [365, 277] on button "Save" at bounding box center [370, 282] width 31 height 11
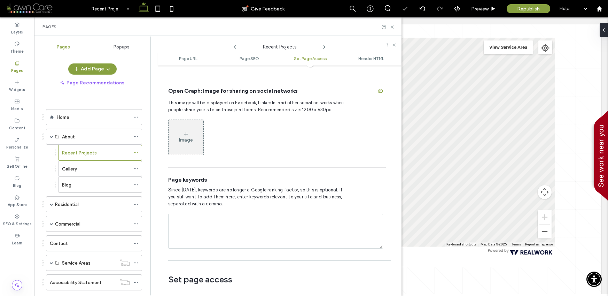
scroll to position [0, 0]
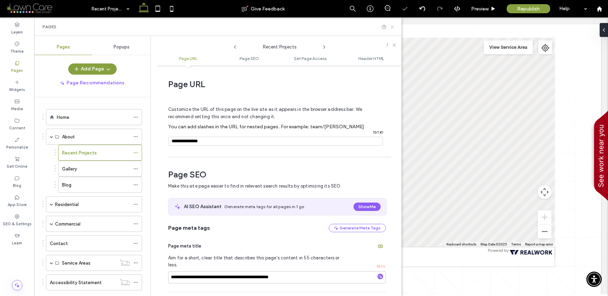
click at [392, 26] on icon at bounding box center [392, 26] width 5 height 5
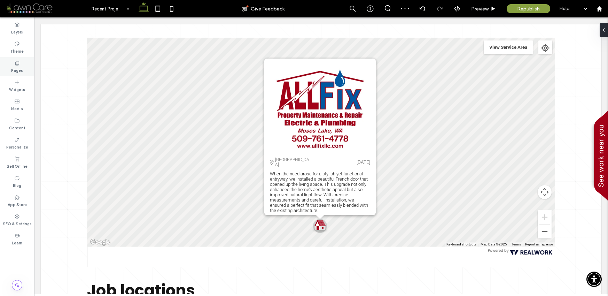
click at [11, 67] on label "Pages" at bounding box center [17, 70] width 12 height 8
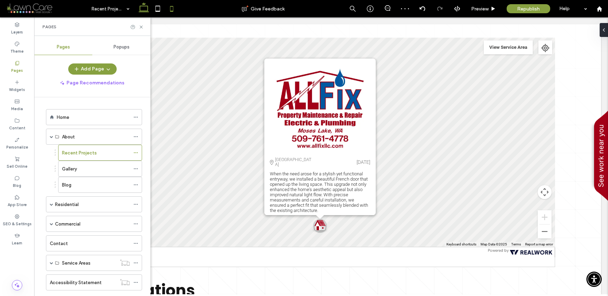
click at [176, 9] on icon at bounding box center [172, 9] width 14 height 14
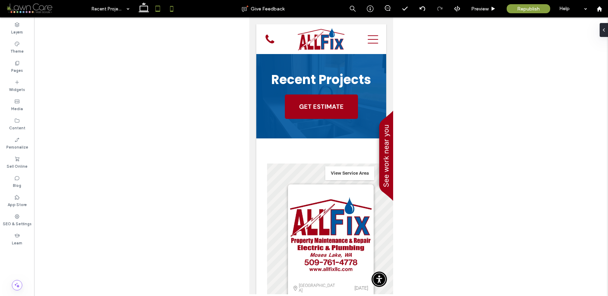
click at [159, 11] on use at bounding box center [157, 9] width 5 height 6
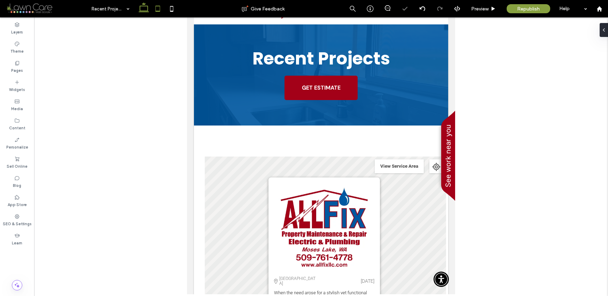
click at [145, 10] on use at bounding box center [144, 7] width 10 height 10
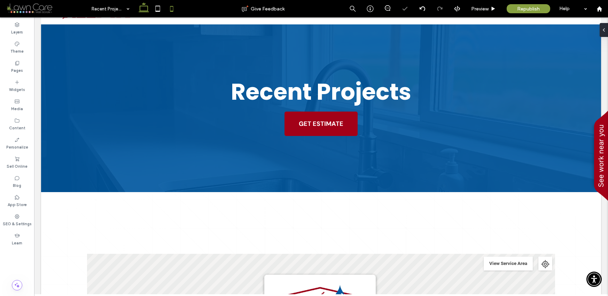
click at [173, 9] on icon at bounding box center [172, 9] width 14 height 14
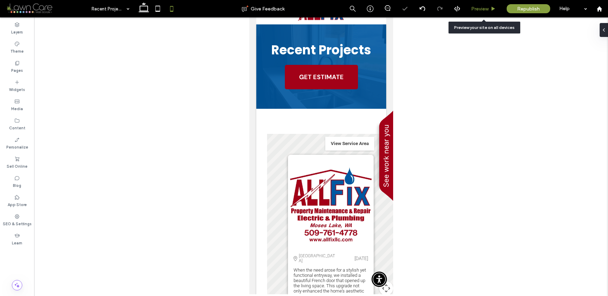
click at [481, 13] on div "Preview" at bounding box center [484, 8] width 36 height 17
click at [472, 11] on span "Preview" at bounding box center [479, 9] width 17 height 6
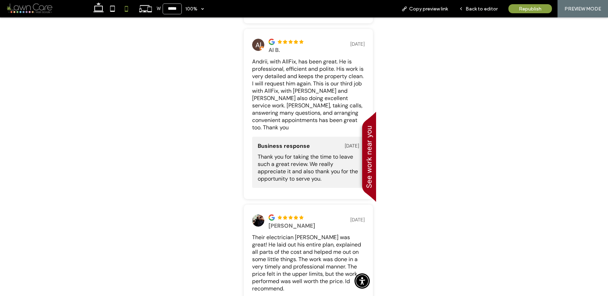
scroll to position [1093, 0]
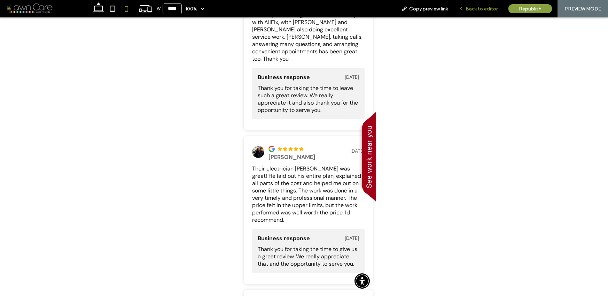
click at [462, 8] on use at bounding box center [461, 9] width 1 height 2
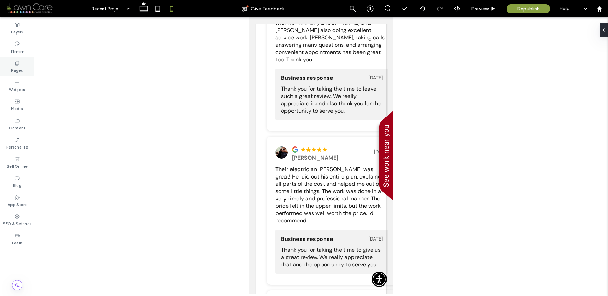
click at [13, 67] on label "Pages" at bounding box center [17, 70] width 12 height 8
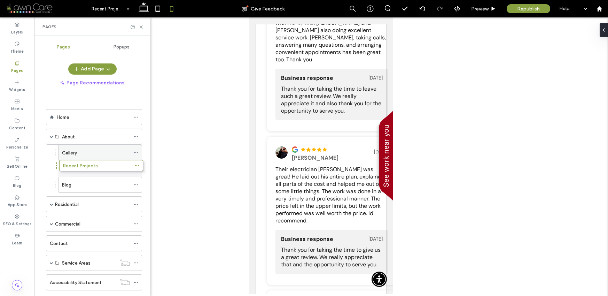
drag, startPoint x: 71, startPoint y: 148, endPoint x: 71, endPoint y: 160, distance: 11.8
click at [142, 26] on icon at bounding box center [141, 26] width 5 height 5
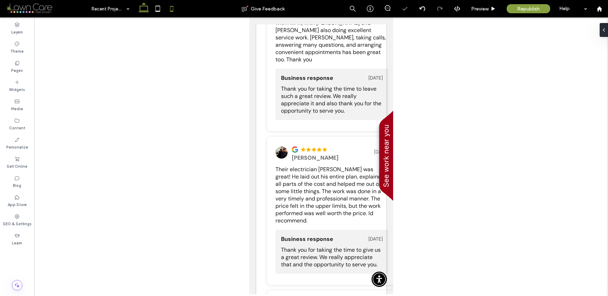
click at [140, 14] on icon at bounding box center [144, 9] width 14 height 14
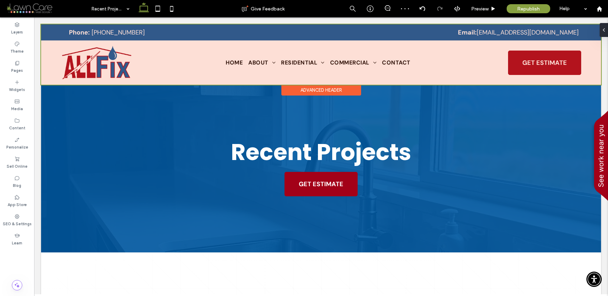
click at [231, 65] on div at bounding box center [321, 54] width 560 height 60
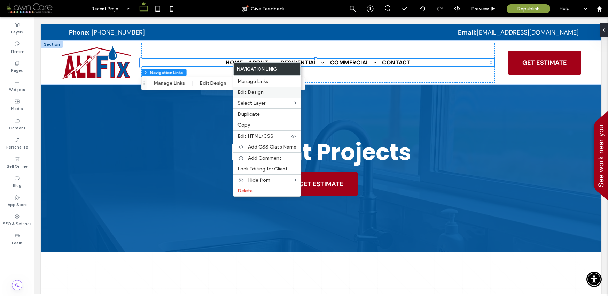
click at [244, 94] on span "Edit Design" at bounding box center [251, 92] width 26 height 6
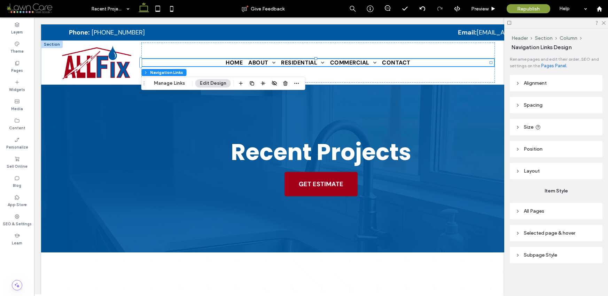
click at [538, 211] on span "All Pages" at bounding box center [534, 211] width 21 height 6
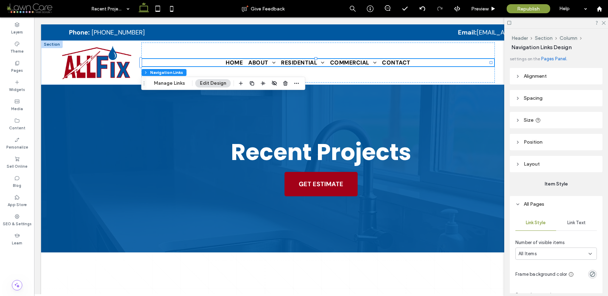
scroll to position [110, 0]
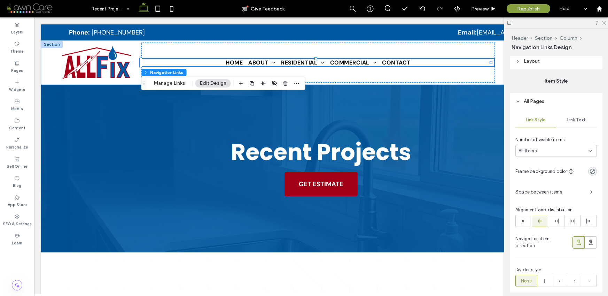
click at [535, 192] on span "Space between items" at bounding box center [550, 191] width 69 height 7
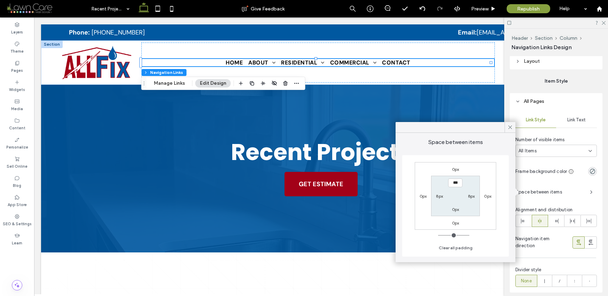
click at [440, 195] on label "8px" at bounding box center [439, 195] width 7 height 5
type input "*"
type input "**"
type input "****"
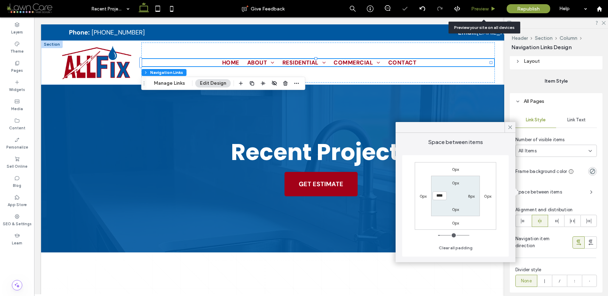
click at [480, 6] on span "Preview" at bounding box center [479, 9] width 17 height 6
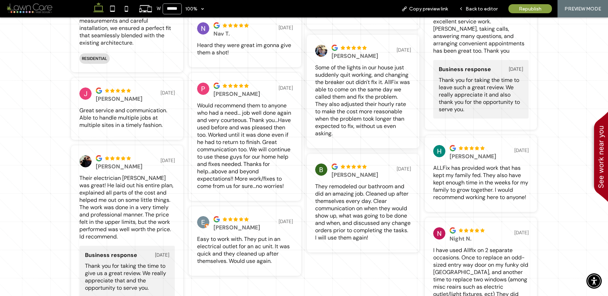
scroll to position [751, 0]
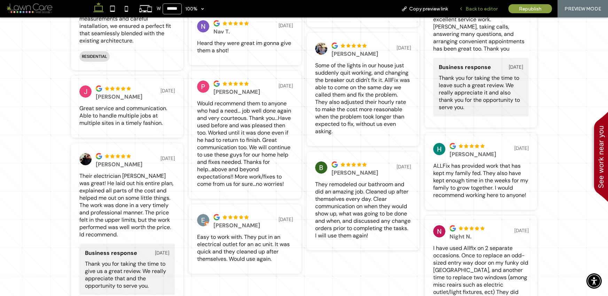
click at [465, 7] on div "Back to editor" at bounding box center [478, 9] width 49 height 6
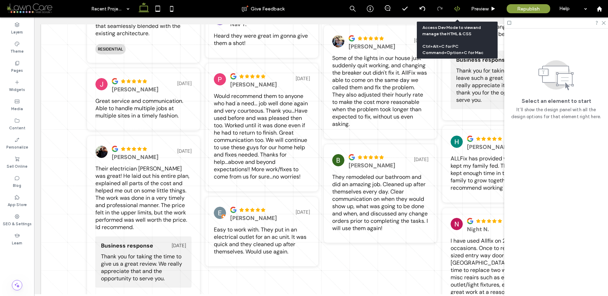
scroll to position [741, 0]
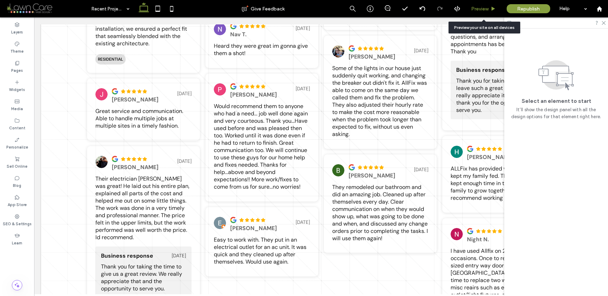
click at [477, 10] on span "Preview" at bounding box center [479, 9] width 17 height 6
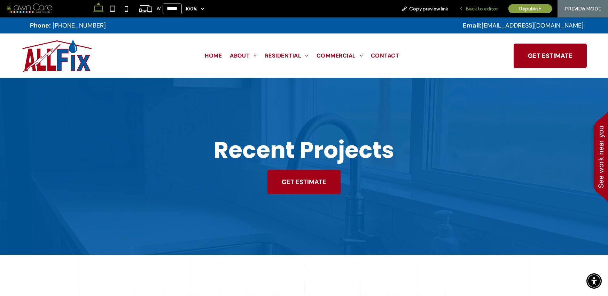
click at [475, 5] on div "Back to editor" at bounding box center [479, 8] width 50 height 17
click at [481, 5] on div "Back to editor" at bounding box center [479, 8] width 50 height 17
click at [481, 7] on span "Back to editor" at bounding box center [482, 9] width 32 height 6
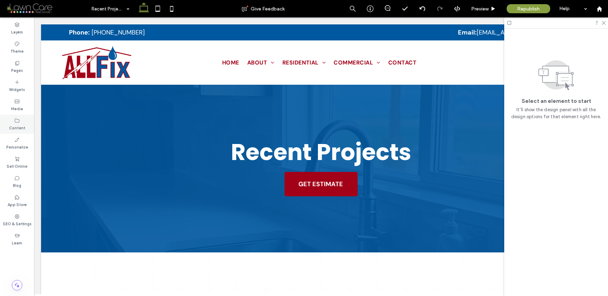
click at [16, 68] on label "Pages" at bounding box center [17, 70] width 12 height 8
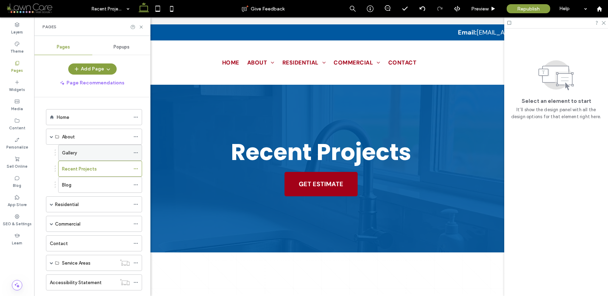
click at [71, 147] on div "Gallery" at bounding box center [96, 152] width 68 height 15
click at [51, 137] on span at bounding box center [51, 136] width 3 height 3
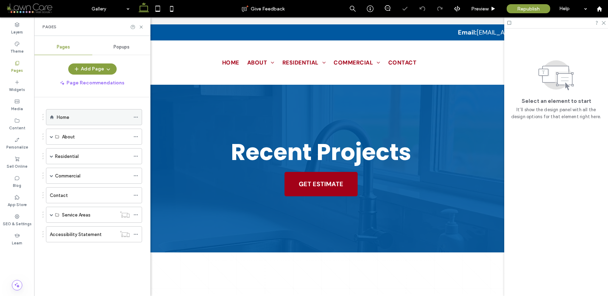
click at [64, 115] on label "Home" at bounding box center [63, 117] width 13 height 12
click at [138, 26] on div "Pages" at bounding box center [93, 27] width 100 height 6
click at [142, 25] on icon at bounding box center [141, 26] width 5 height 5
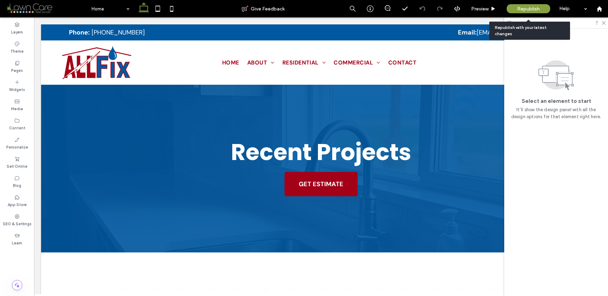
click at [523, 8] on span "Republish" at bounding box center [528, 9] width 23 height 6
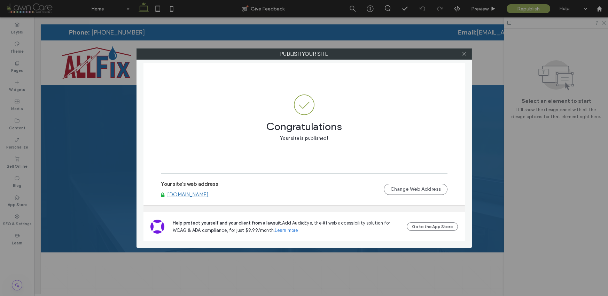
click at [190, 194] on link "[DOMAIN_NAME]" at bounding box center [187, 194] width 41 height 6
click at [462, 53] on icon at bounding box center [464, 53] width 5 height 5
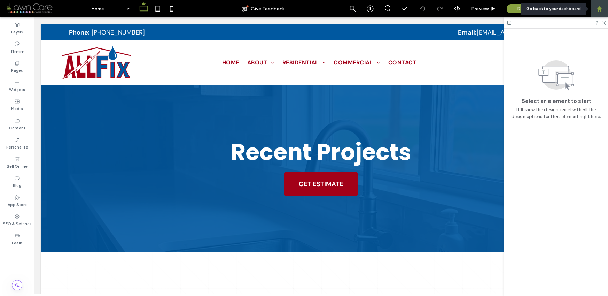
click at [600, 9] on use at bounding box center [599, 8] width 5 height 5
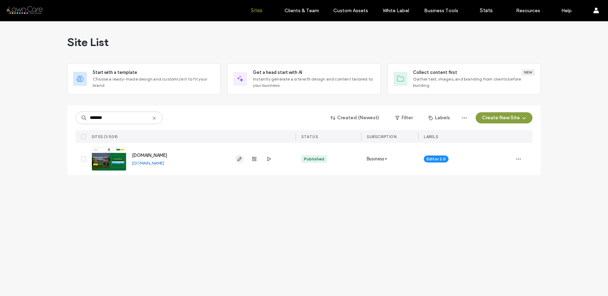
type input "*******"
click at [239, 159] on icon "button" at bounding box center [240, 159] width 6 height 6
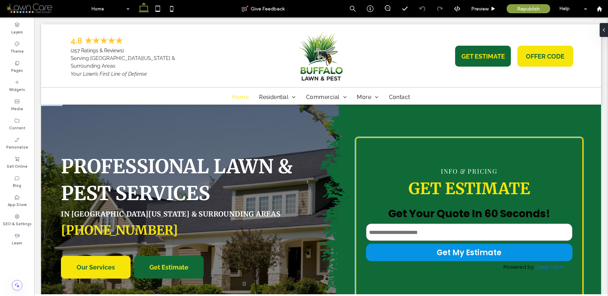
scroll to position [8, 0]
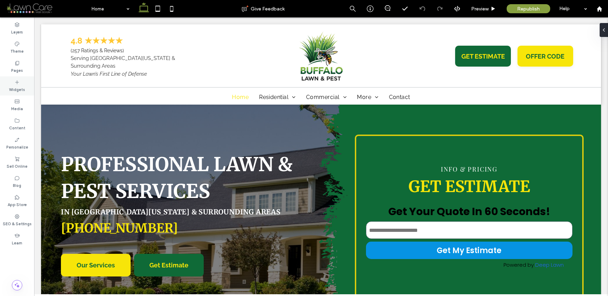
click at [22, 71] on label "Pages" at bounding box center [17, 70] width 12 height 8
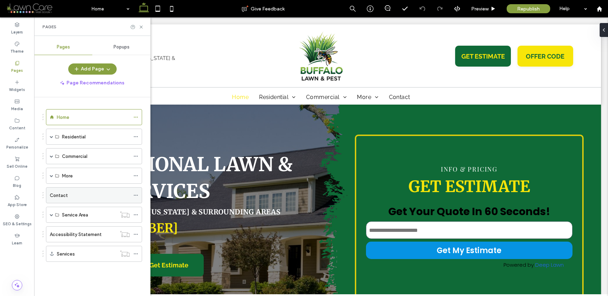
click at [75, 196] on div "Contact" at bounding box center [90, 195] width 80 height 7
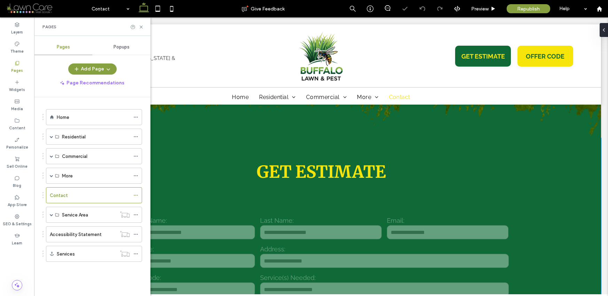
scroll to position [266, 0]
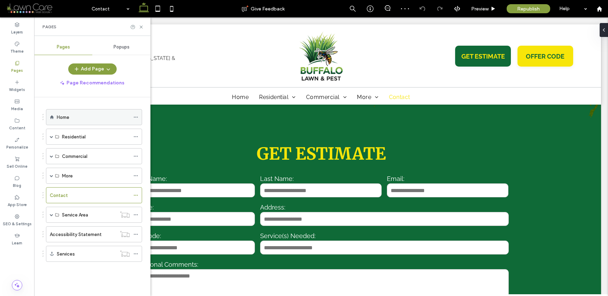
click at [61, 123] on div "Home" at bounding box center [93, 116] width 73 height 15
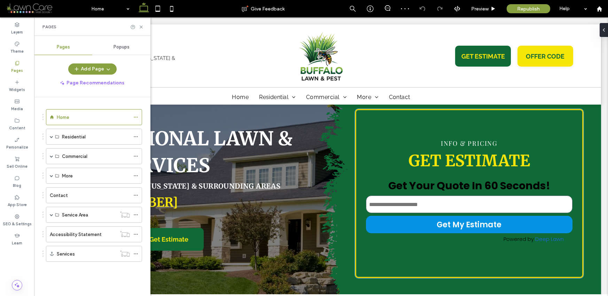
scroll to position [35, 0]
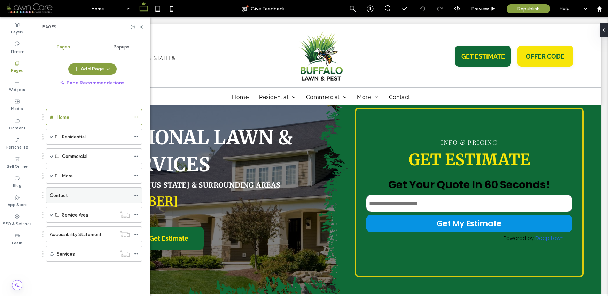
click at [61, 194] on label "Contact" at bounding box center [59, 195] width 18 height 12
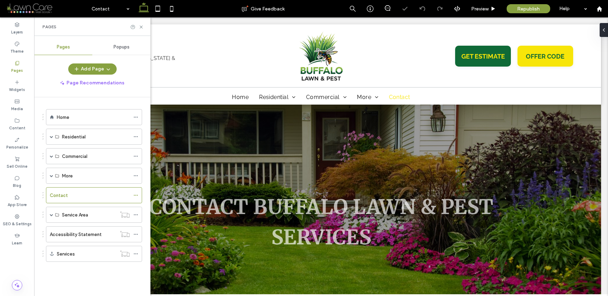
click at [138, 25] on div "Pages" at bounding box center [93, 27] width 100 height 6
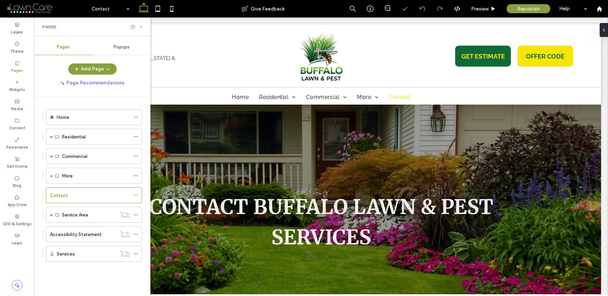
click at [140, 25] on use at bounding box center [141, 26] width 3 height 3
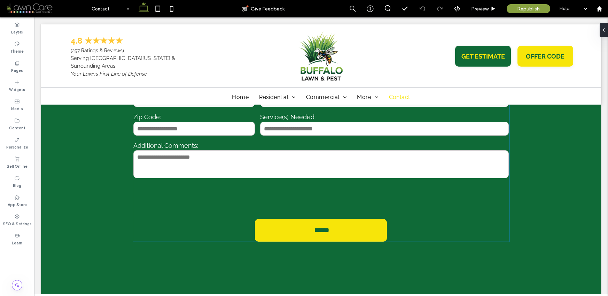
scroll to position [383, 0]
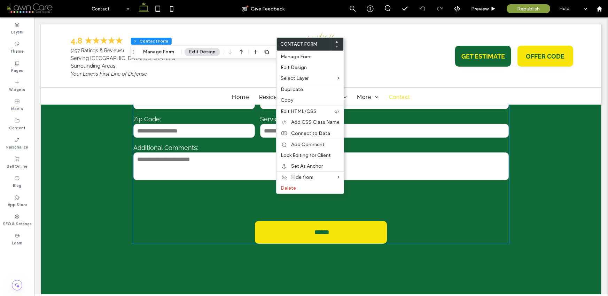
type input "*"
type input "***"
type input "**"
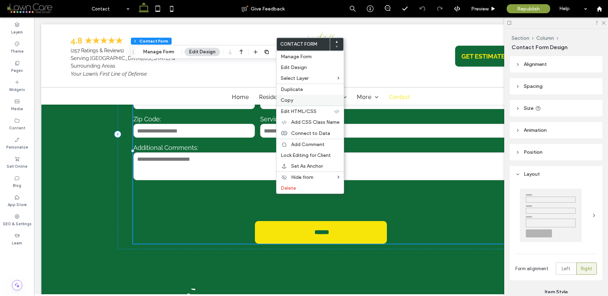
click at [286, 101] on span "Copy" at bounding box center [287, 100] width 13 height 6
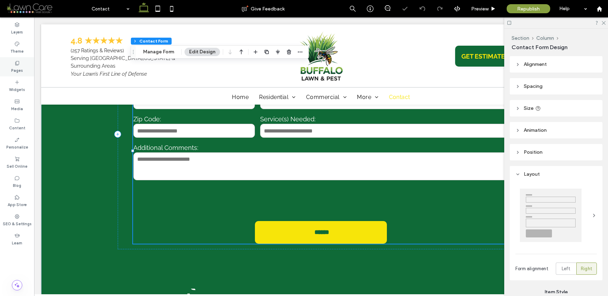
click at [21, 64] on div "Pages" at bounding box center [17, 66] width 34 height 19
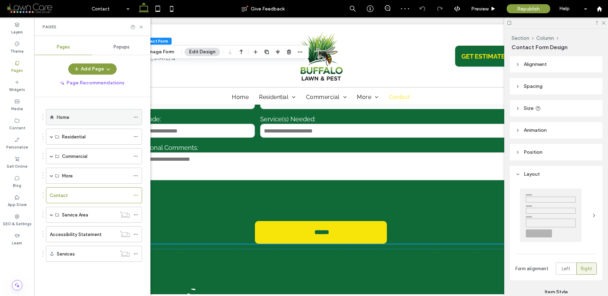
click at [59, 122] on div "Home" at bounding box center [93, 116] width 73 height 15
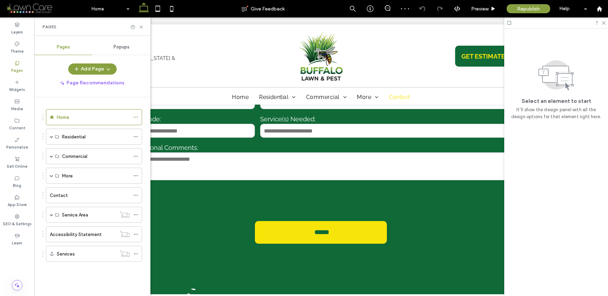
click at [141, 27] on icon at bounding box center [141, 26] width 5 height 5
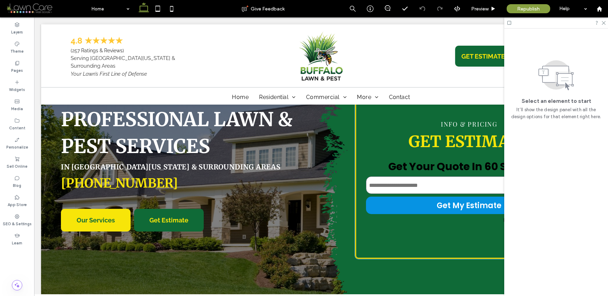
scroll to position [45, 0]
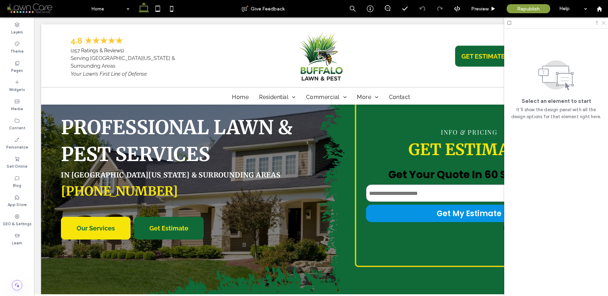
click at [602, 23] on icon at bounding box center [603, 22] width 5 height 5
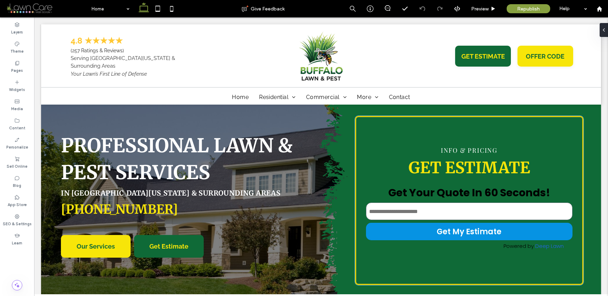
scroll to position [61, 0]
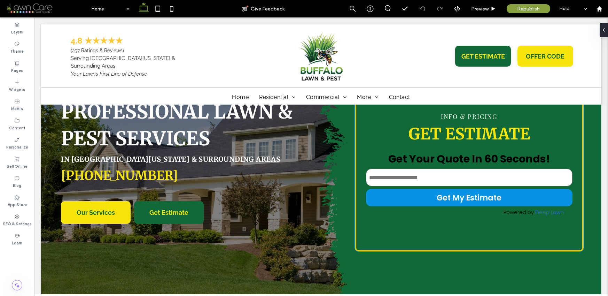
click at [398, 204] on button "Get My Estimate" at bounding box center [469, 197] width 206 height 17
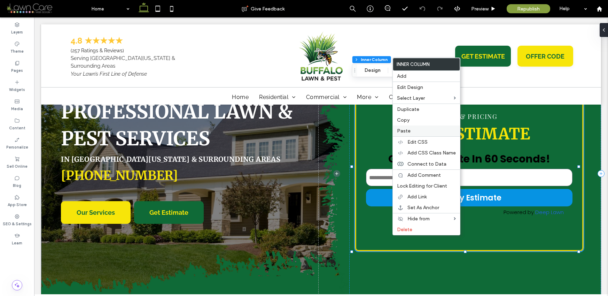
click at [404, 131] on span "Paste" at bounding box center [404, 131] width 14 height 6
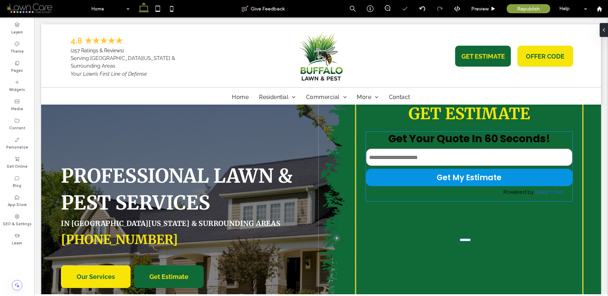
type input "*"
type input "***"
type input "**"
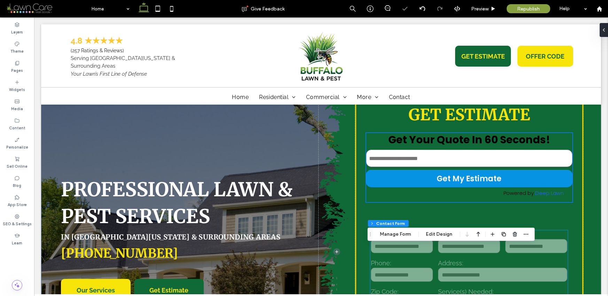
scroll to position [60, 0]
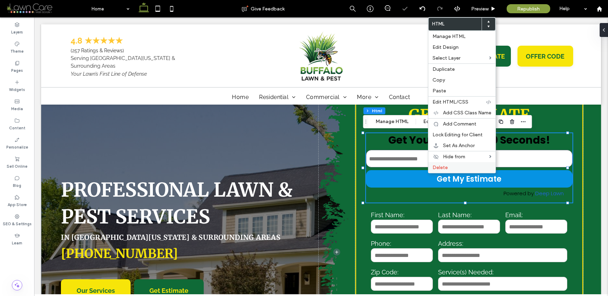
click at [435, 169] on span "Delete" at bounding box center [440, 167] width 15 height 6
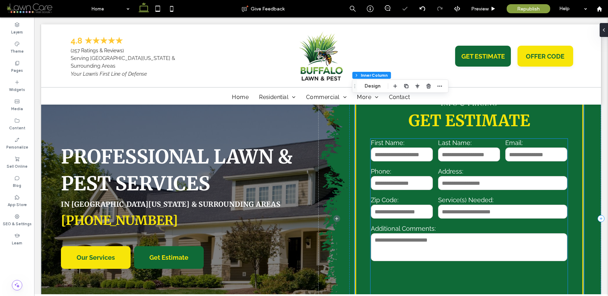
scroll to position [55, 0]
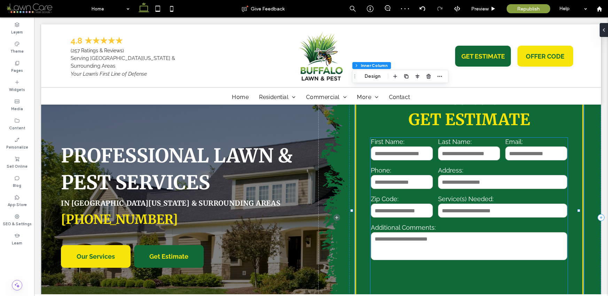
click at [445, 236] on textarea at bounding box center [469, 246] width 196 height 28
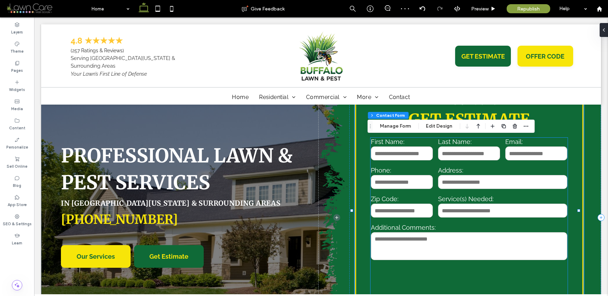
type input "*"
type input "***"
type input "**"
click at [445, 236] on div "Contact Us First Name: Last Name: Email: Phone: Address: Zip Code: Service(s) N…" at bounding box center [469, 231] width 197 height 186
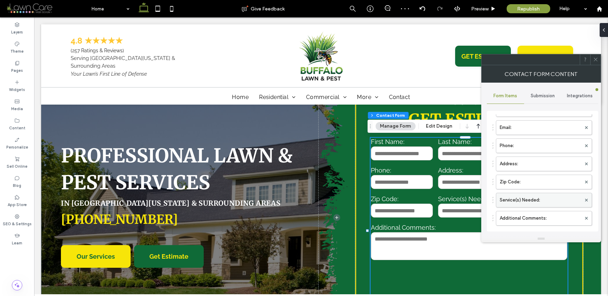
scroll to position [62, 0]
click at [585, 214] on use at bounding box center [586, 215] width 3 height 3
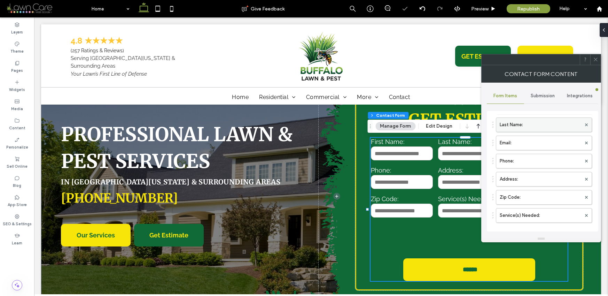
scroll to position [9, 0]
click at [511, 144] on label "First Name:" at bounding box center [541, 142] width 82 height 14
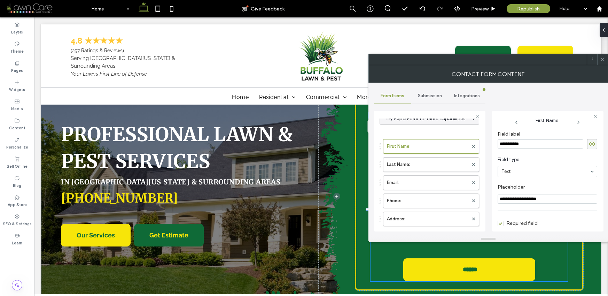
scroll to position [0, 0]
drag, startPoint x: 510, startPoint y: 149, endPoint x: 481, endPoint y: 148, distance: 28.6
click at [481, 148] on div "**********" at bounding box center [429, 170] width 111 height 130
type input "*****"
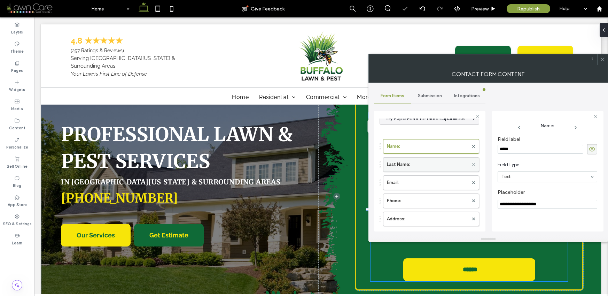
click at [472, 164] on icon at bounding box center [473, 164] width 3 height 3
drag, startPoint x: 520, startPoint y: 205, endPoint x: 479, endPoint y: 203, distance: 41.8
click at [479, 203] on div "**********" at bounding box center [429, 170] width 111 height 130
click at [507, 205] on input "**********" at bounding box center [548, 204] width 100 height 9
click at [509, 204] on input "**********" at bounding box center [548, 204] width 100 height 9
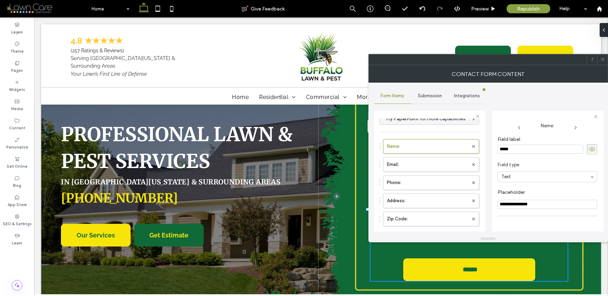
click at [542, 205] on input "**********" at bounding box center [548, 204] width 100 height 9
click at [538, 192] on label "Placeholder" at bounding box center [546, 193] width 97 height 8
click at [508, 206] on input "**********" at bounding box center [548, 204] width 100 height 9
click at [541, 205] on input "**********" at bounding box center [548, 204] width 100 height 9
type input "**********"
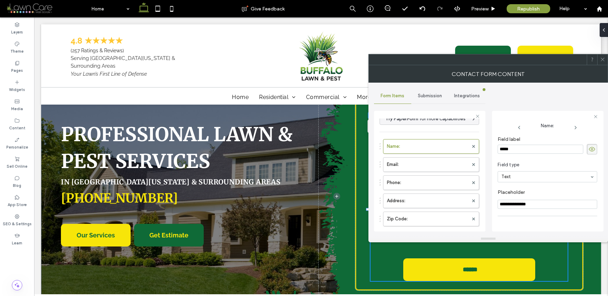
click at [537, 189] on label "Placeholder" at bounding box center [546, 193] width 97 height 8
click at [416, 163] on label "Email:" at bounding box center [428, 164] width 82 height 14
click at [414, 144] on label "Name:" at bounding box center [428, 146] width 82 height 14
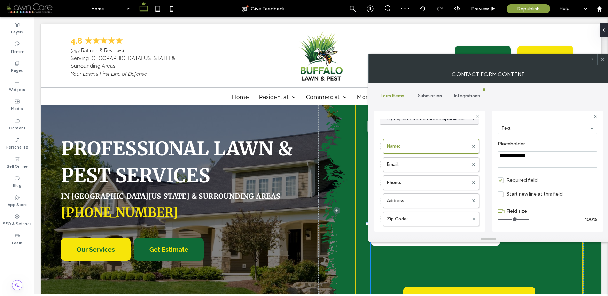
drag, startPoint x: 509, startPoint y: 218, endPoint x: 530, endPoint y: 217, distance: 20.2
click at [529, 219] on input "range" at bounding box center [513, 219] width 31 height 1
click at [439, 169] on label "Email:" at bounding box center [428, 164] width 82 height 14
drag, startPoint x: 508, startPoint y: 219, endPoint x: 512, endPoint y: 220, distance: 3.5
click at [512, 219] on input "range" at bounding box center [513, 219] width 31 height 1
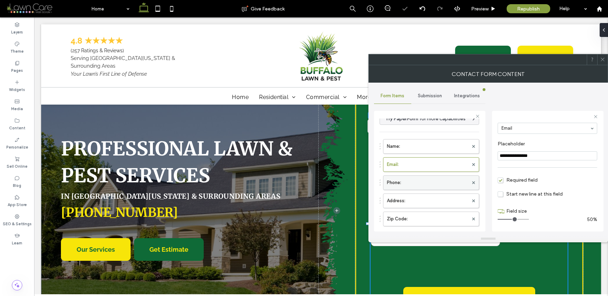
click at [413, 185] on label "Phone:" at bounding box center [428, 183] width 82 height 14
drag, startPoint x: 507, startPoint y: 218, endPoint x: 511, endPoint y: 218, distance: 3.8
click at [511, 219] on input "range" at bounding box center [513, 219] width 31 height 1
click at [416, 203] on label "Address:" at bounding box center [428, 201] width 82 height 14
drag, startPoint x: 520, startPoint y: 219, endPoint x: 541, endPoint y: 218, distance: 20.9
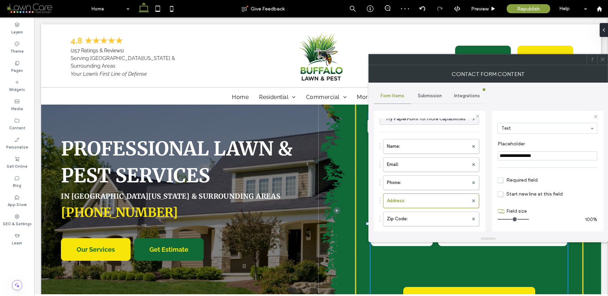
click at [529, 219] on input "range" at bounding box center [513, 219] width 31 height 1
click at [407, 218] on label "Zip Code:" at bounding box center [428, 219] width 82 height 14
type input "*"
type input "**********"
click at [449, 203] on label "Address:" at bounding box center [428, 201] width 82 height 14
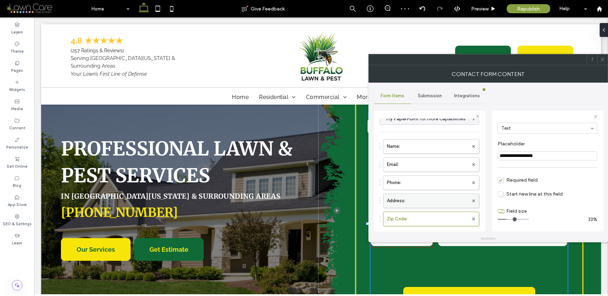
type input "**"
type input "**********"
click at [520, 219] on input "range" at bounding box center [513, 219] width 31 height 1
click at [418, 218] on label "Zip Code:" at bounding box center [428, 219] width 82 height 14
type input "*"
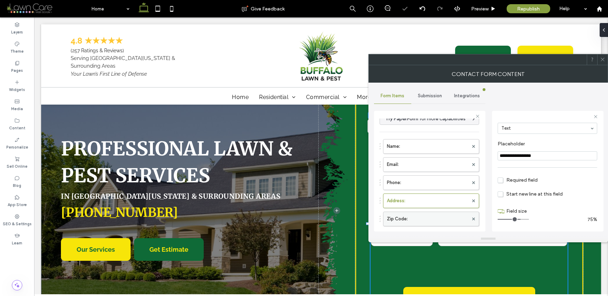
type input "**********"
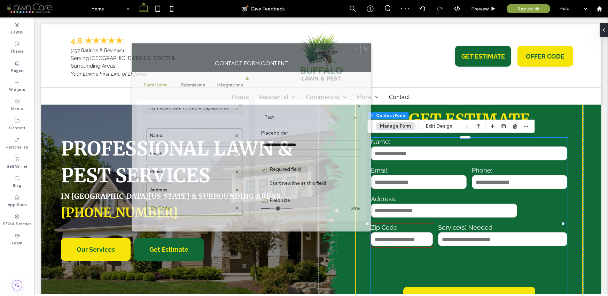
drag, startPoint x: 379, startPoint y: 60, endPoint x: 232, endPoint y: 54, distance: 147.5
click at [232, 54] on div "Contact Form Content" at bounding box center [252, 62] width 240 height 17
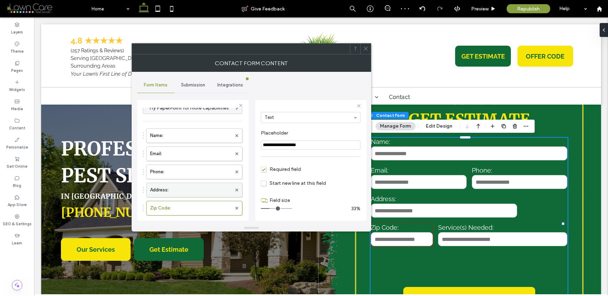
click at [186, 191] on label "Address:" at bounding box center [191, 190] width 82 height 14
type input "*"
type input "**********"
drag, startPoint x: 287, startPoint y: 209, endPoint x: 294, endPoint y: 208, distance: 7.4
click at [292, 208] on input "range" at bounding box center [276, 208] width 31 height 1
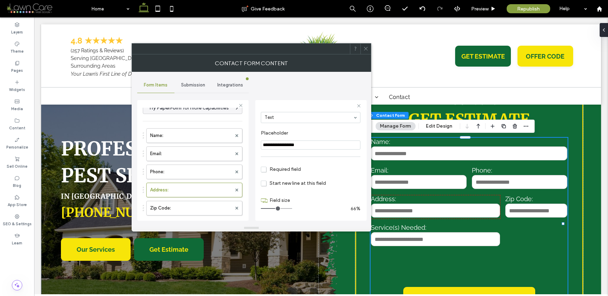
drag, startPoint x: 290, startPoint y: 208, endPoint x: 279, endPoint y: 208, distance: 10.8
click at [279, 208] on input "range" at bounding box center [276, 208] width 31 height 1
click at [193, 209] on label "Zip Code:" at bounding box center [191, 208] width 82 height 14
type input "*"
type input "**********"
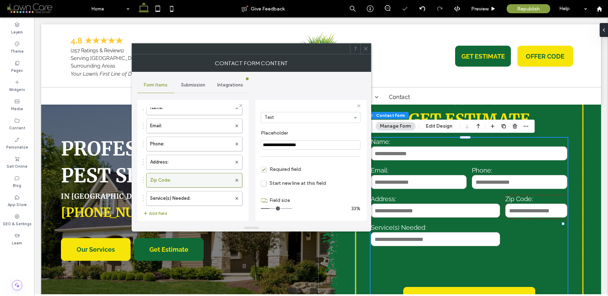
scroll to position [55, 0]
click at [176, 173] on label "Service(s) Needed:" at bounding box center [191, 179] width 82 height 14
type input "*"
type input "**********"
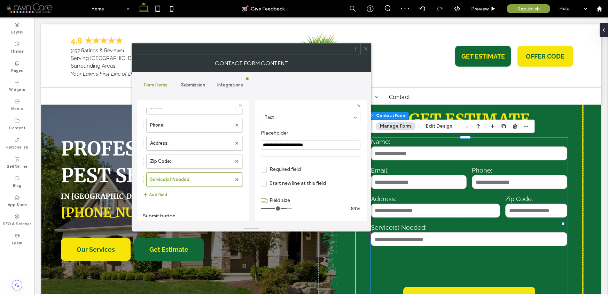
drag, startPoint x: 280, startPoint y: 209, endPoint x: 311, endPoint y: 208, distance: 30.3
click at [292, 208] on input "range" at bounding box center [276, 208] width 31 height 1
click at [183, 161] on label "Email:" at bounding box center [191, 162] width 82 height 14
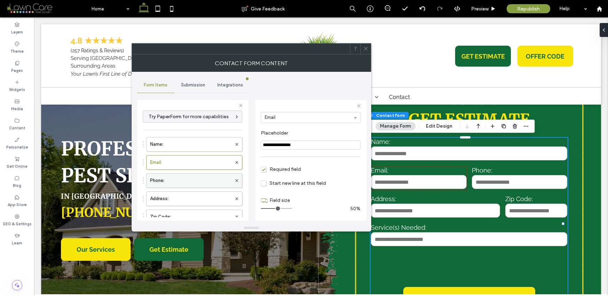
click at [208, 176] on label "Phone:" at bounding box center [191, 180] width 82 height 14
click at [200, 199] on label "Address:" at bounding box center [191, 199] width 82 height 14
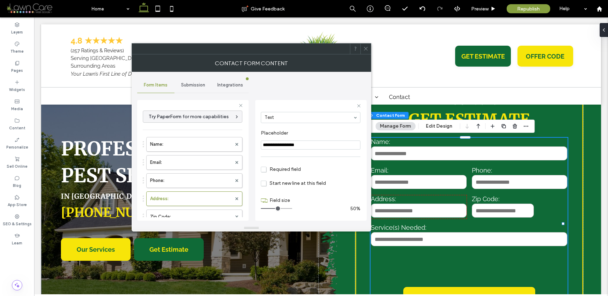
drag, startPoint x: 280, startPoint y: 209, endPoint x: 276, endPoint y: 208, distance: 4.2
click at [276, 208] on input "range" at bounding box center [276, 208] width 31 height 1
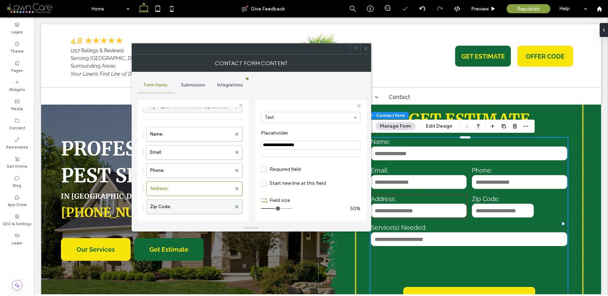
scroll to position [10, 0]
click at [200, 205] on label "Zip Code:" at bounding box center [191, 206] width 82 height 14
type input "*"
type input "**********"
drag, startPoint x: 271, startPoint y: 208, endPoint x: 275, endPoint y: 208, distance: 4.5
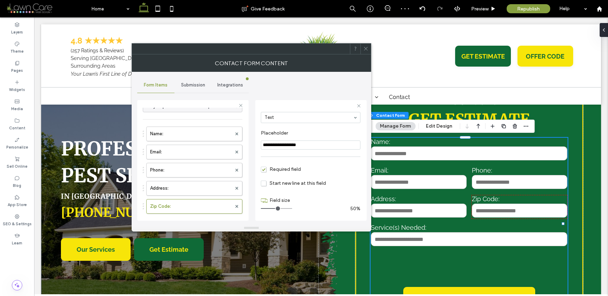
type input "*"
click at [275, 208] on input "range" at bounding box center [276, 208] width 31 height 1
click at [364, 49] on icon at bounding box center [365, 48] width 5 height 5
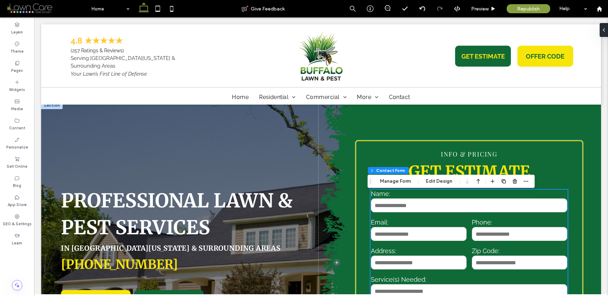
scroll to position [0, 0]
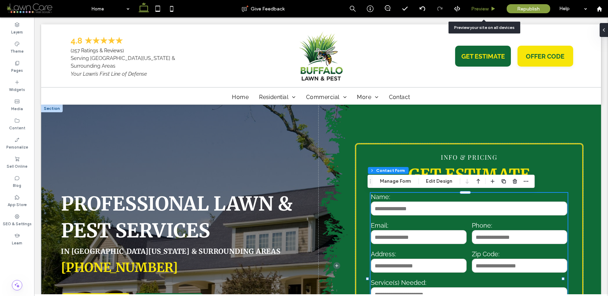
click at [487, 5] on div "Preview" at bounding box center [484, 8] width 36 height 17
click at [484, 8] on span "Preview" at bounding box center [479, 9] width 17 height 6
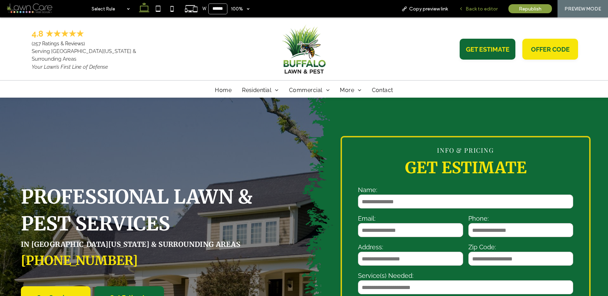
click at [484, 8] on span "Back to editor" at bounding box center [482, 9] width 32 height 6
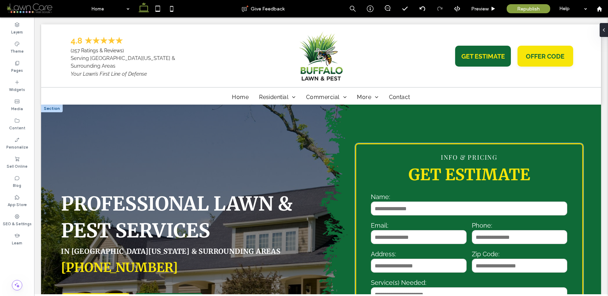
click at [413, 205] on input "text" at bounding box center [469, 208] width 196 height 14
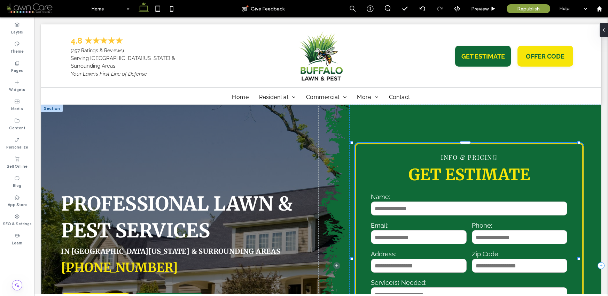
click at [413, 205] on input "text" at bounding box center [469, 208] width 196 height 14
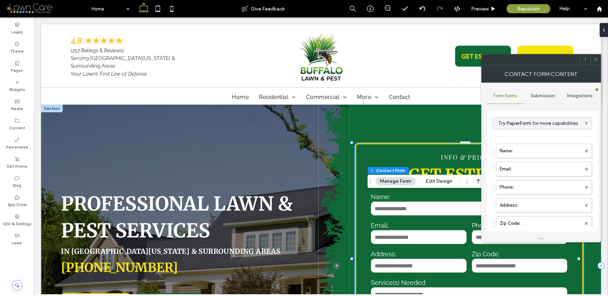
type input "******"
type input "**********"
type input "*"
type input "***"
type input "**"
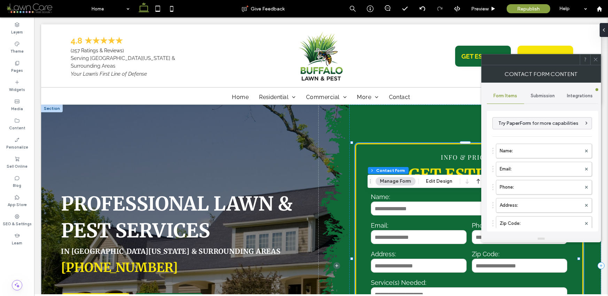
type input "**"
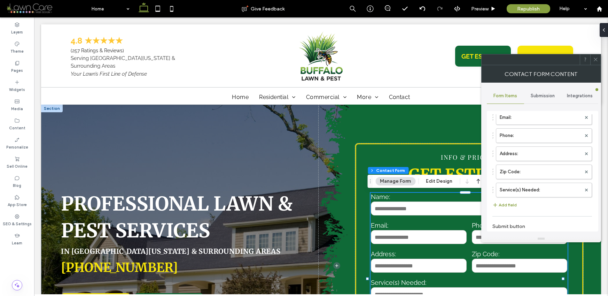
scroll to position [52, 0]
click at [594, 61] on icon at bounding box center [595, 59] width 5 height 5
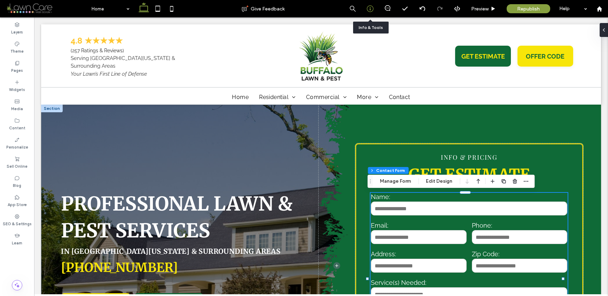
click at [369, 8] on icon at bounding box center [370, 8] width 7 height 7
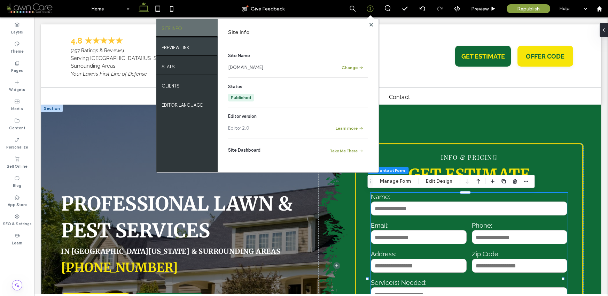
click at [189, 44] on label "PREVIEW LINK" at bounding box center [176, 45] width 28 height 9
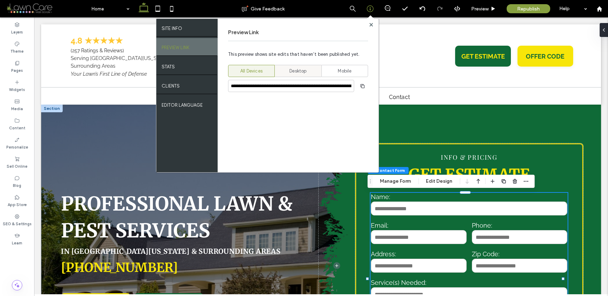
click at [289, 67] on div "Desktop" at bounding box center [298, 70] width 38 height 11
type input "**********"
click at [361, 84] on use "button" at bounding box center [363, 86] width 4 height 4
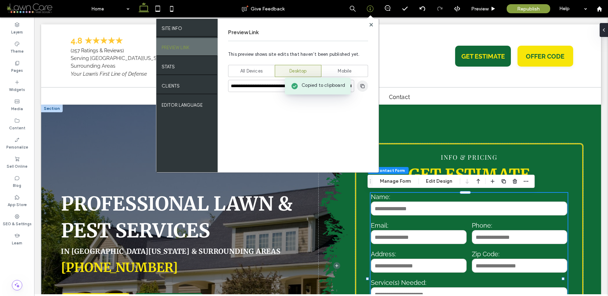
click at [363, 85] on use "button" at bounding box center [363, 86] width 4 height 4
click at [369, 23] on div at bounding box center [371, 24] width 5 height 5
click at [171, 5] on icon at bounding box center [172, 9] width 14 height 14
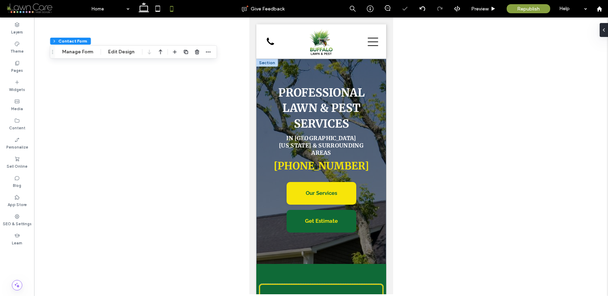
type input "***"
type input "*****"
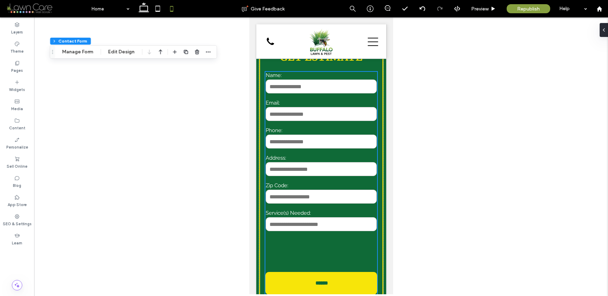
scroll to position [240, 0]
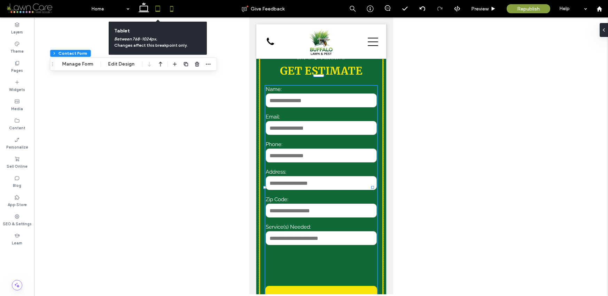
click at [155, 8] on use at bounding box center [157, 9] width 5 height 6
type input "**"
type input "***"
type input "*****"
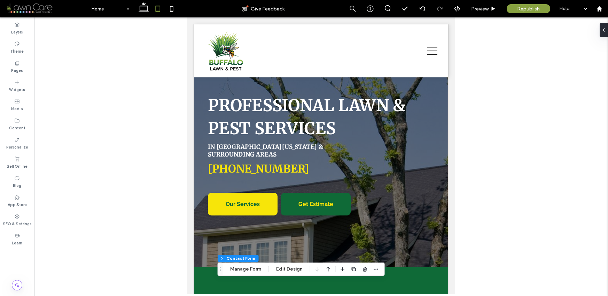
scroll to position [0, 0]
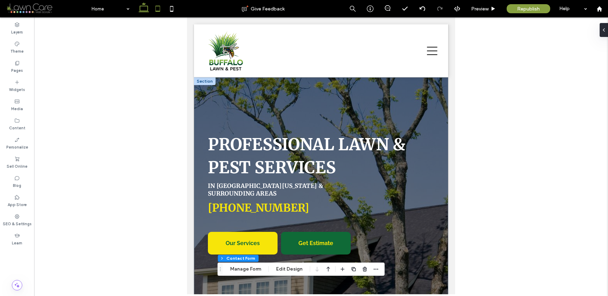
click at [139, 6] on icon at bounding box center [144, 9] width 14 height 14
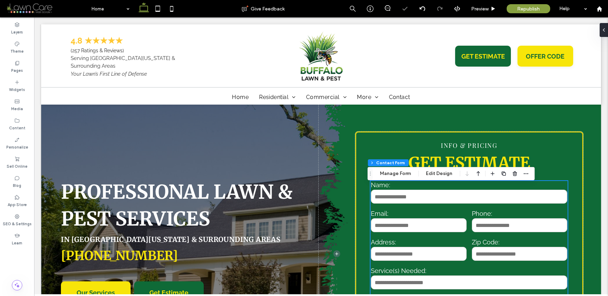
scroll to position [12, 0]
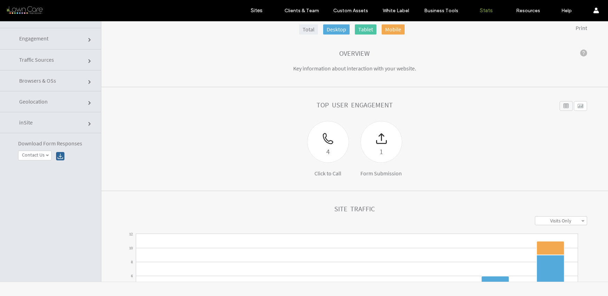
click link "Traffic Sources"
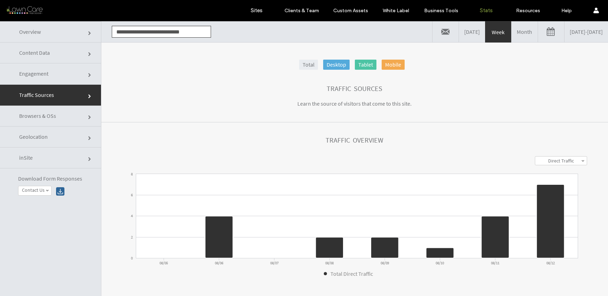
click link "Overview"
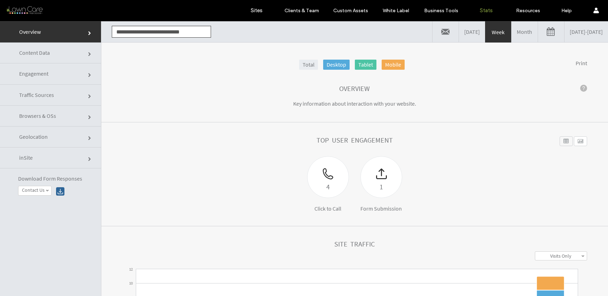
click at [512, 35] on link "Month" at bounding box center [525, 31] width 26 height 21
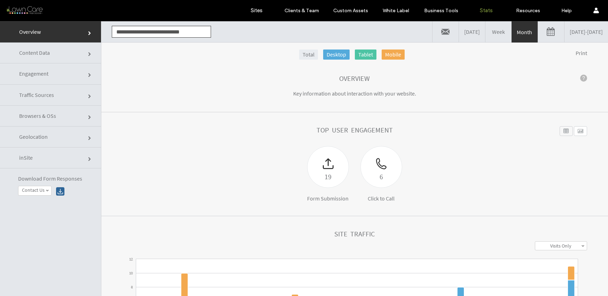
scroll to position [10, 0]
click link "Traffic Sources"
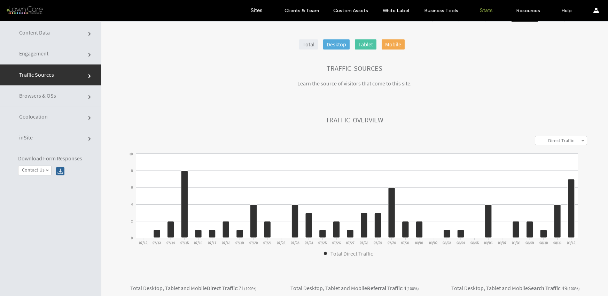
scroll to position [0, 0]
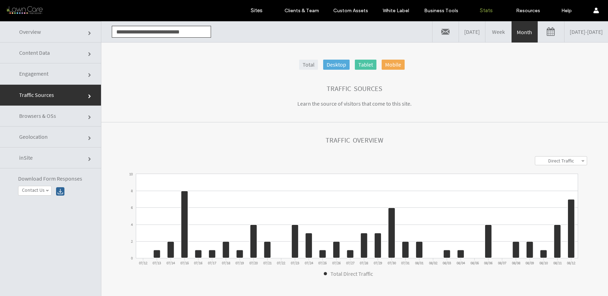
click input "**********"
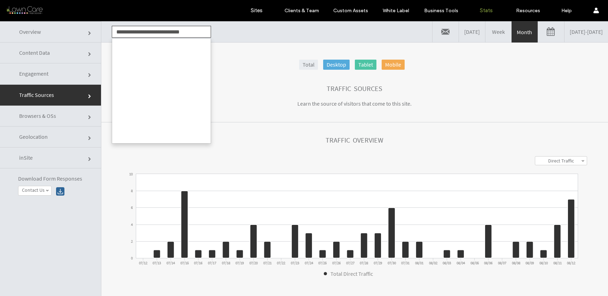
scroll to position [586, 0]
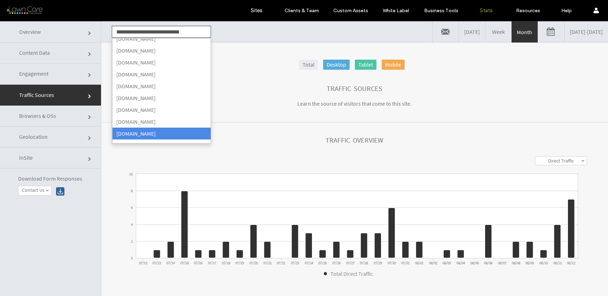
click input "**********"
click section "Traffic Sources Learn the source of visitors that come to this site."
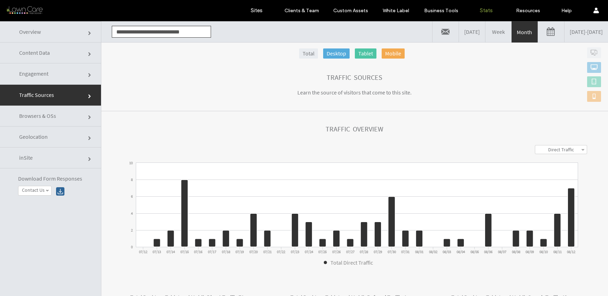
scroll to position [0, 0]
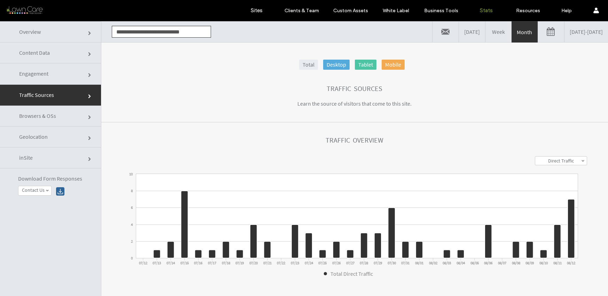
click link "Overview"
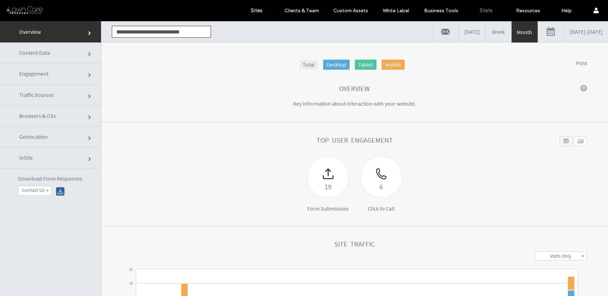
click at [565, 28] on link "07/12/2025 - 08/12/2025" at bounding box center [587, 31] width 44 height 21
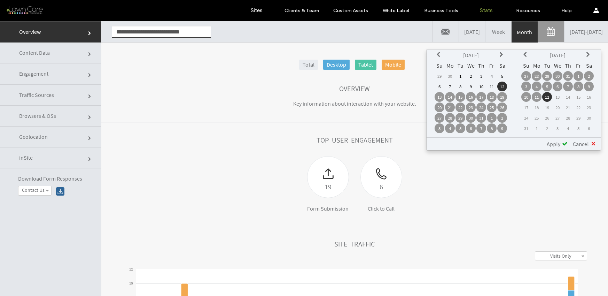
click div "Total Desktop Tablet Mobile Print Overview Key information about interaction wi…"
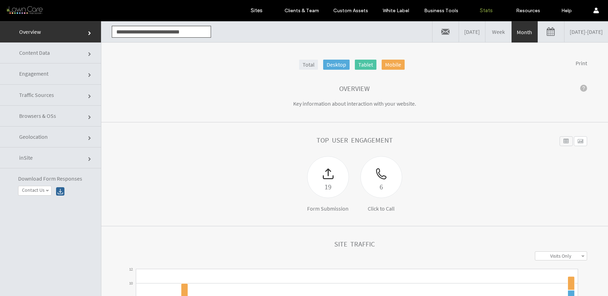
click link "Traffic Sources"
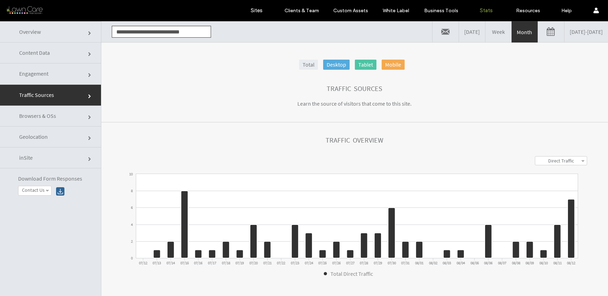
click input "**********"
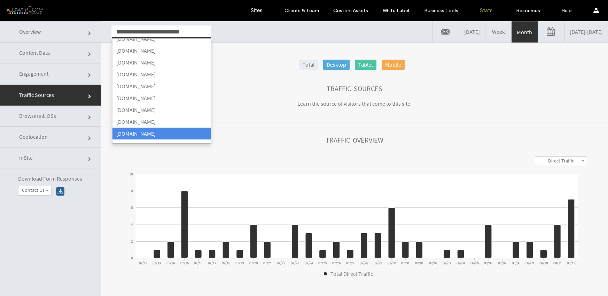
click input "**********"
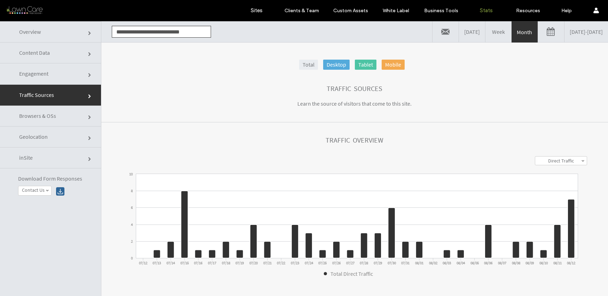
click input "**********"
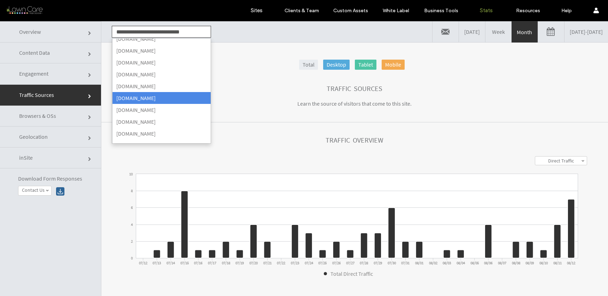
click div "**********"
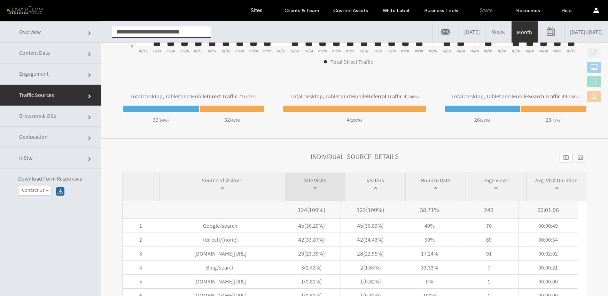
scroll to position [264, 0]
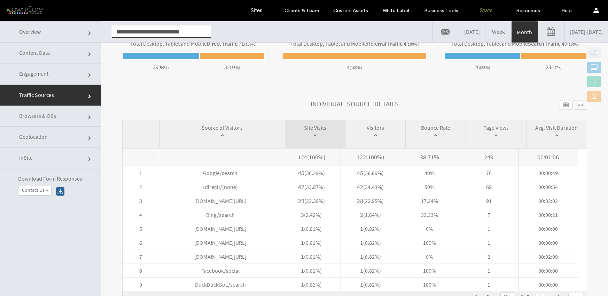
click link "Content Data"
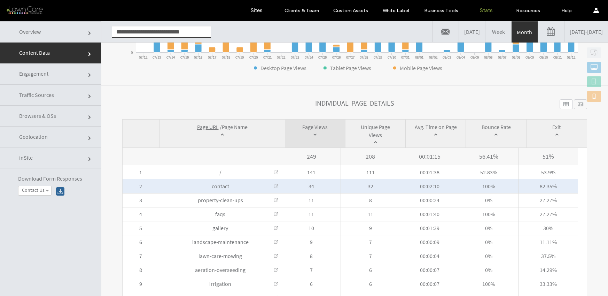
scroll to position [0, 0]
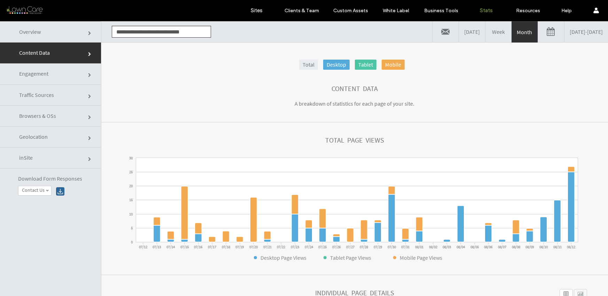
click link "Overview"
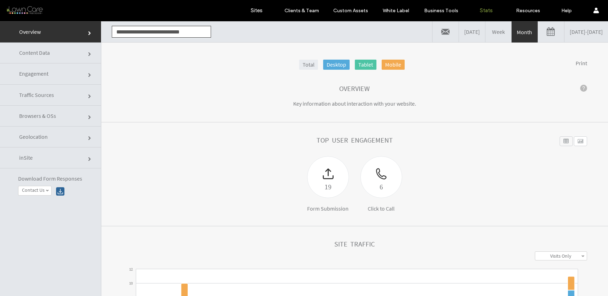
click link "Traffic Sources"
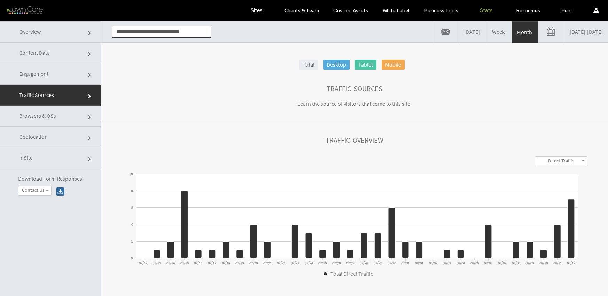
click link "Overview"
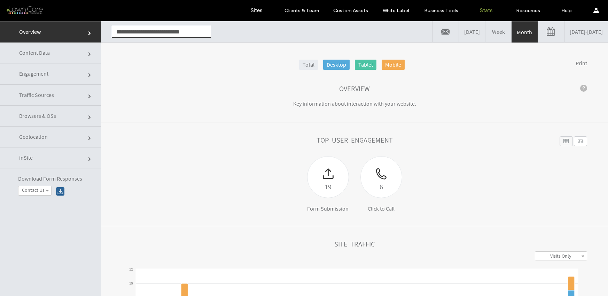
click link "Traffic Sources"
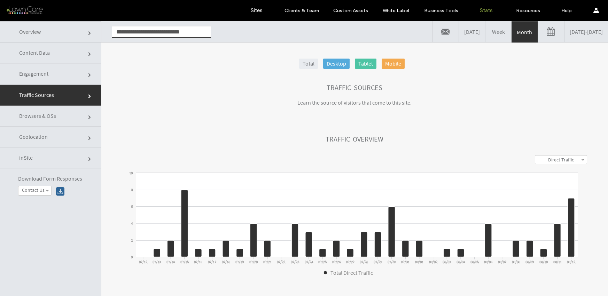
scroll to position [1, 0]
click at [254, 11] on label "Sites" at bounding box center [257, 10] width 12 height 6
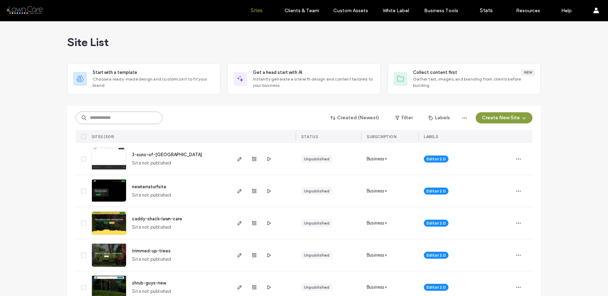
click at [137, 113] on input at bounding box center [119, 117] width 87 height 13
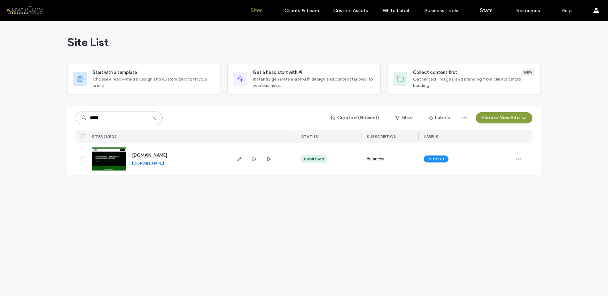
type input "*****"
click at [115, 156] on img at bounding box center [109, 170] width 34 height 47
type input "*******"
click at [517, 156] on icon "button" at bounding box center [519, 159] width 6 height 6
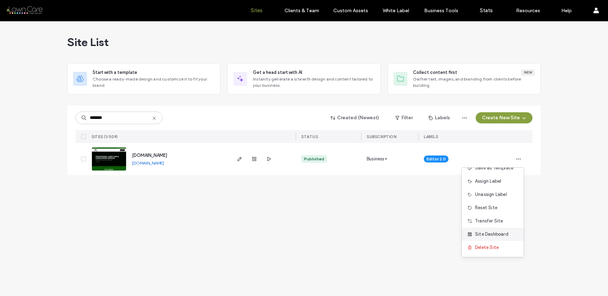
click at [488, 236] on span "Site Dashboard" at bounding box center [491, 234] width 33 height 7
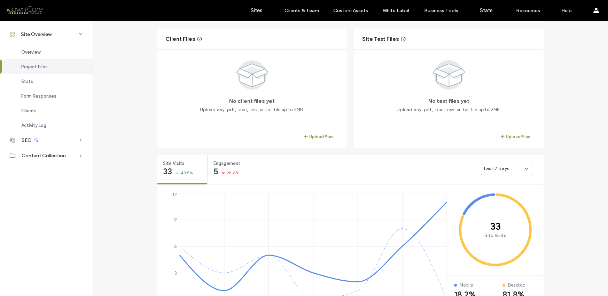
scroll to position [25, 0]
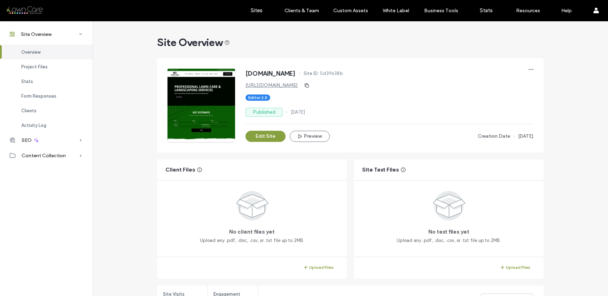
click at [220, 80] on div at bounding box center [202, 105] width 68 height 73
click at [265, 78] on div "[DOMAIN_NAME] Site ID: 5d39638b" at bounding box center [390, 74] width 288 height 11
click at [250, 17] on link "Sites" at bounding box center [256, 10] width 41 height 21
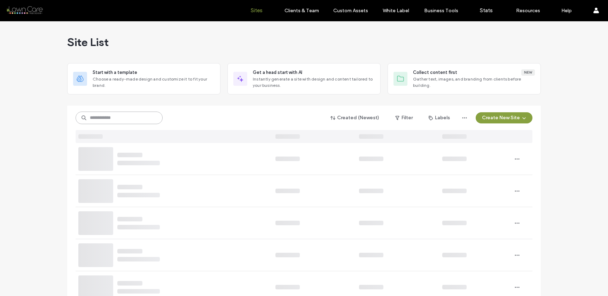
click at [140, 116] on input at bounding box center [119, 117] width 87 height 13
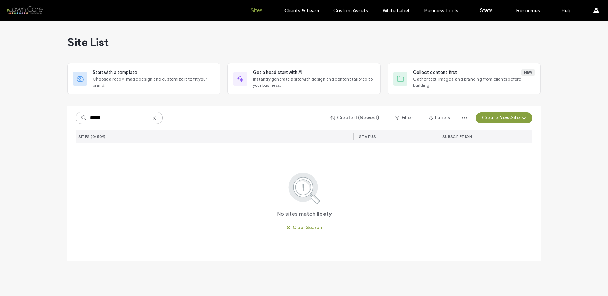
click at [110, 120] on input "******" at bounding box center [119, 117] width 87 height 13
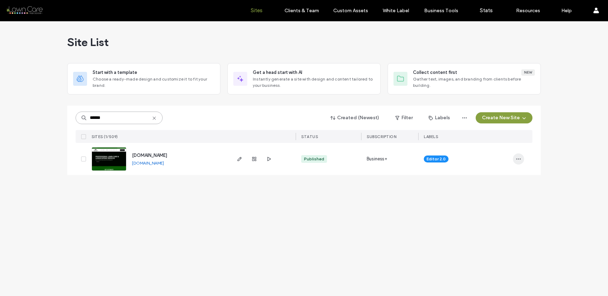
type input "******"
click at [519, 161] on icon "button" at bounding box center [519, 159] width 6 height 6
click at [491, 247] on span "Site Dashboard" at bounding box center [491, 248] width 33 height 7
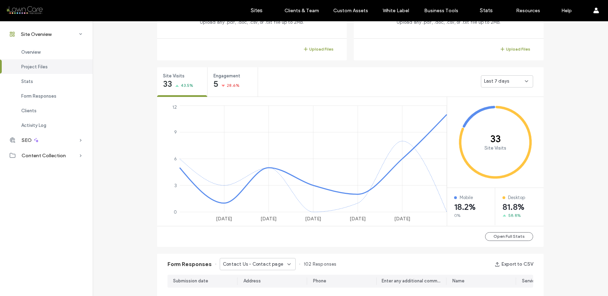
scroll to position [221, 0]
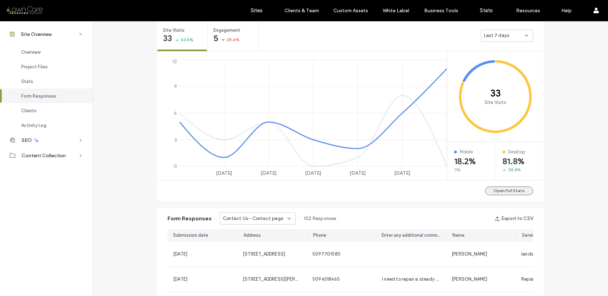
scroll to position [253, 0]
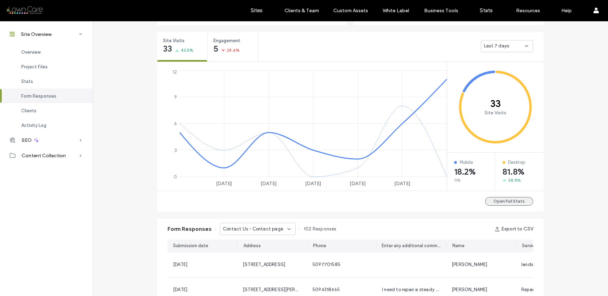
click at [500, 205] on button "Open Full Stats" at bounding box center [509, 201] width 48 height 9
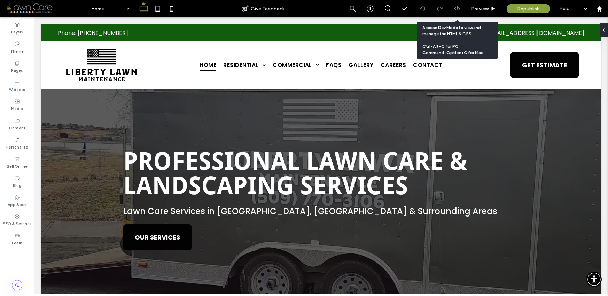
click at [459, 10] on icon at bounding box center [457, 9] width 6 height 6
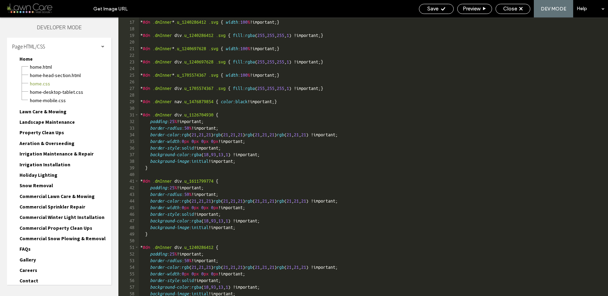
scroll to position [67, 0]
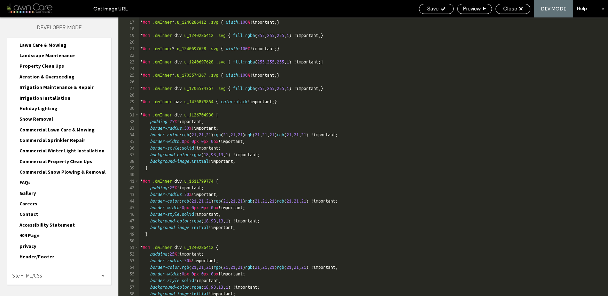
click at [38, 276] on span "Site HTML/CSS" at bounding box center [27, 275] width 30 height 7
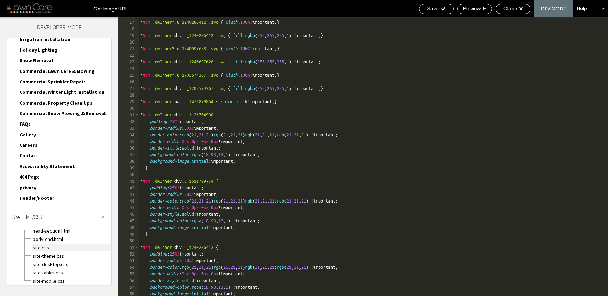
scroll to position [129, 0]
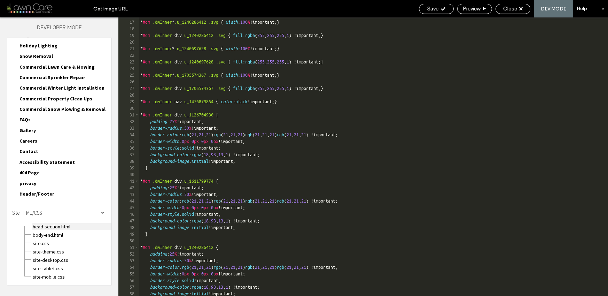
click at [48, 228] on span "head-section.html" at bounding box center [71, 226] width 79 height 7
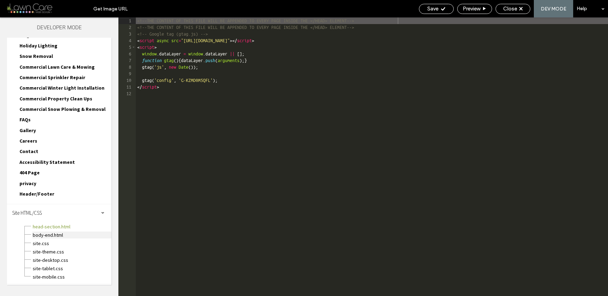
click at [48, 236] on span "body-end.html" at bounding box center [71, 234] width 79 height 7
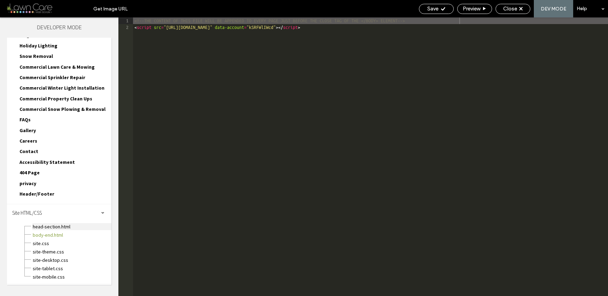
click at [52, 227] on span "head-section.html" at bounding box center [71, 226] width 79 height 7
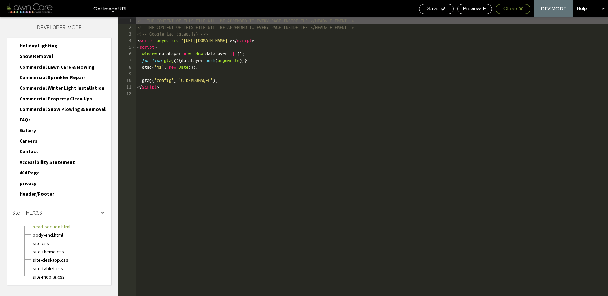
click at [505, 13] on div "Close" at bounding box center [513, 9] width 35 height 10
click at [513, 8] on span "Close" at bounding box center [510, 9] width 14 height 6
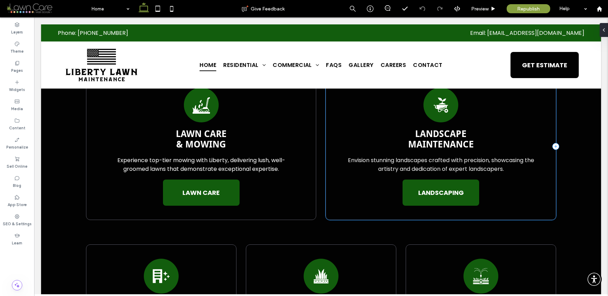
scroll to position [1156, 0]
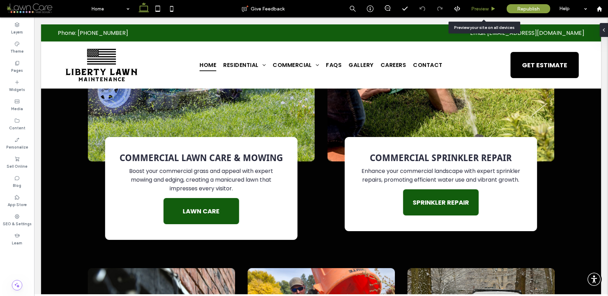
click at [483, 9] on span "Preview" at bounding box center [479, 9] width 17 height 6
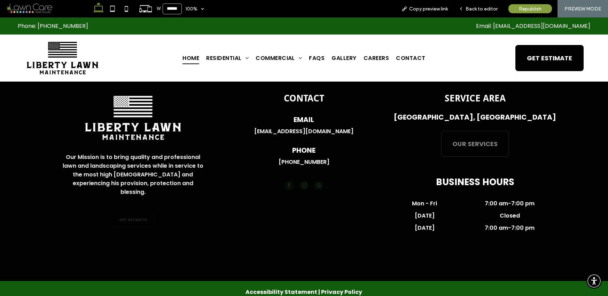
scroll to position [2615, 0]
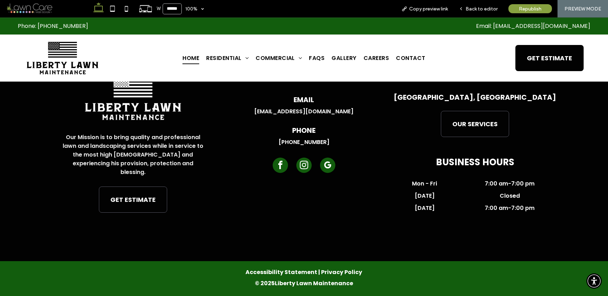
click at [324, 165] on span "google_my_business" at bounding box center [327, 164] width 15 height 15
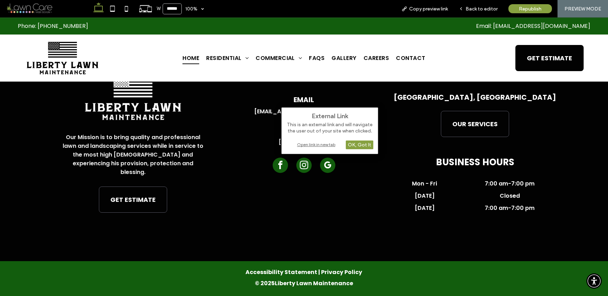
click at [308, 144] on div "Open link in new tab" at bounding box center [329, 144] width 87 height 7
